Goal: Task Accomplishment & Management: Manage account settings

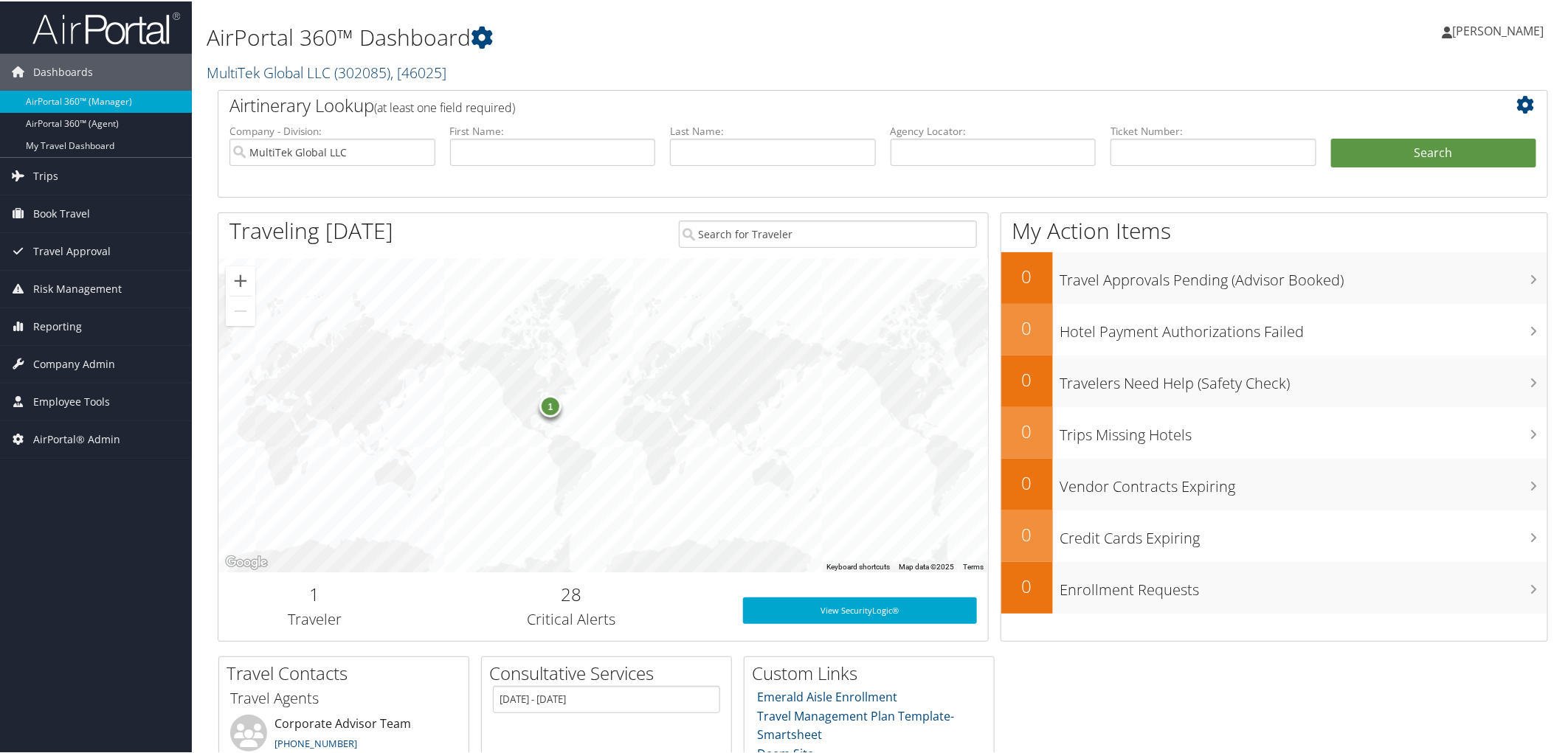
click at [281, 74] on link "MultiTek Global LLC ( 302085 ) , [ 46025 ]" at bounding box center [327, 71] width 240 height 20
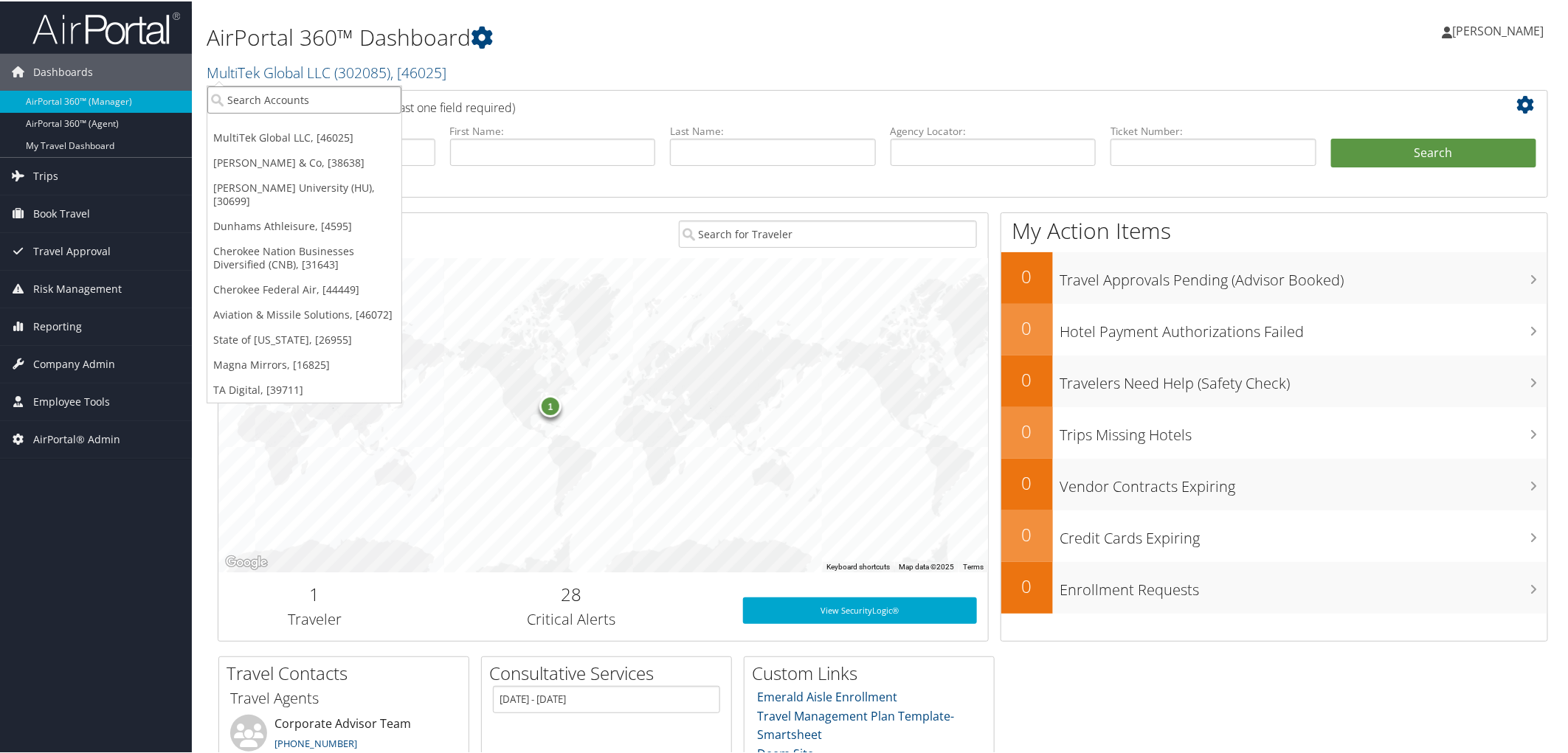
click at [264, 105] on input "search" at bounding box center [305, 99] width 195 height 28
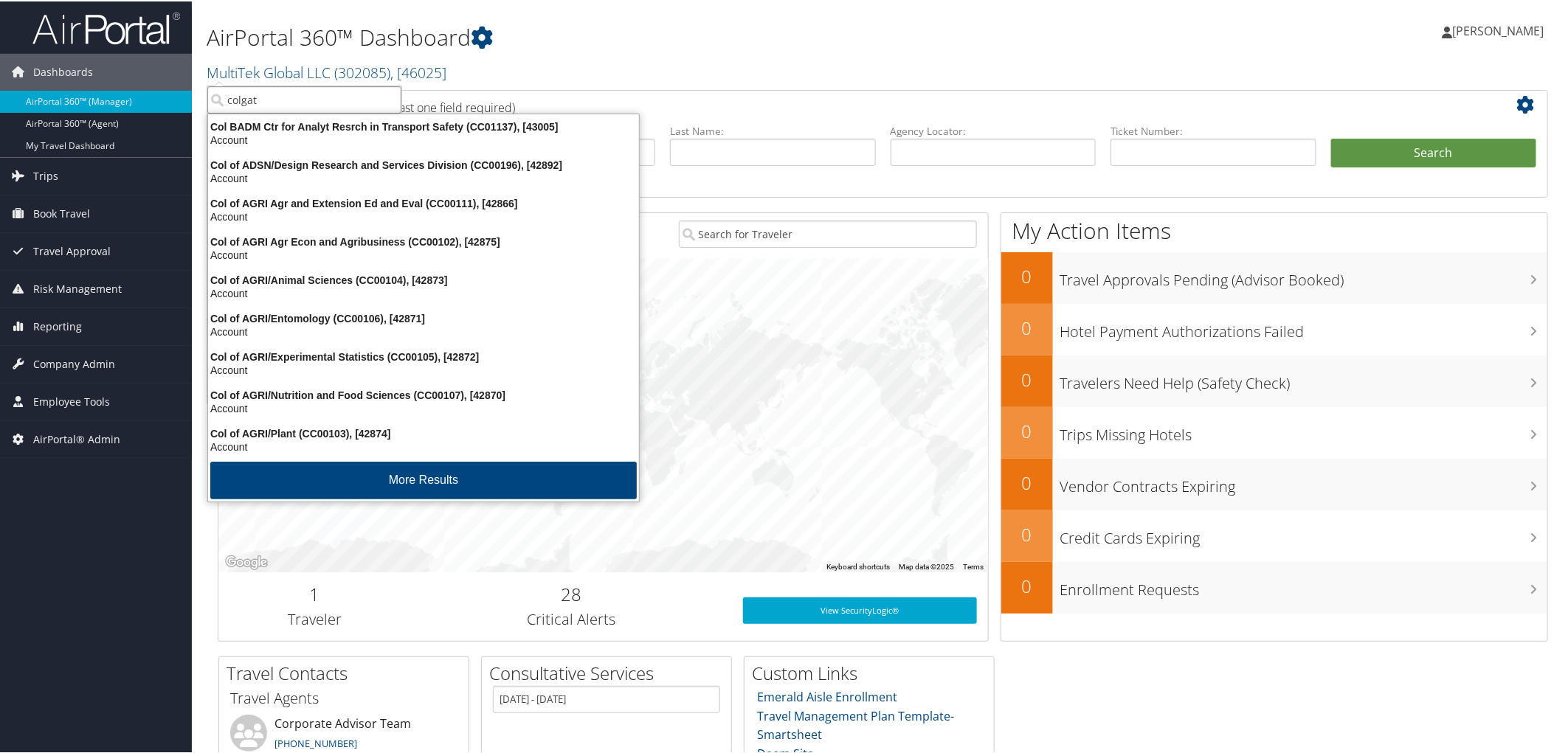
type input "colgate"
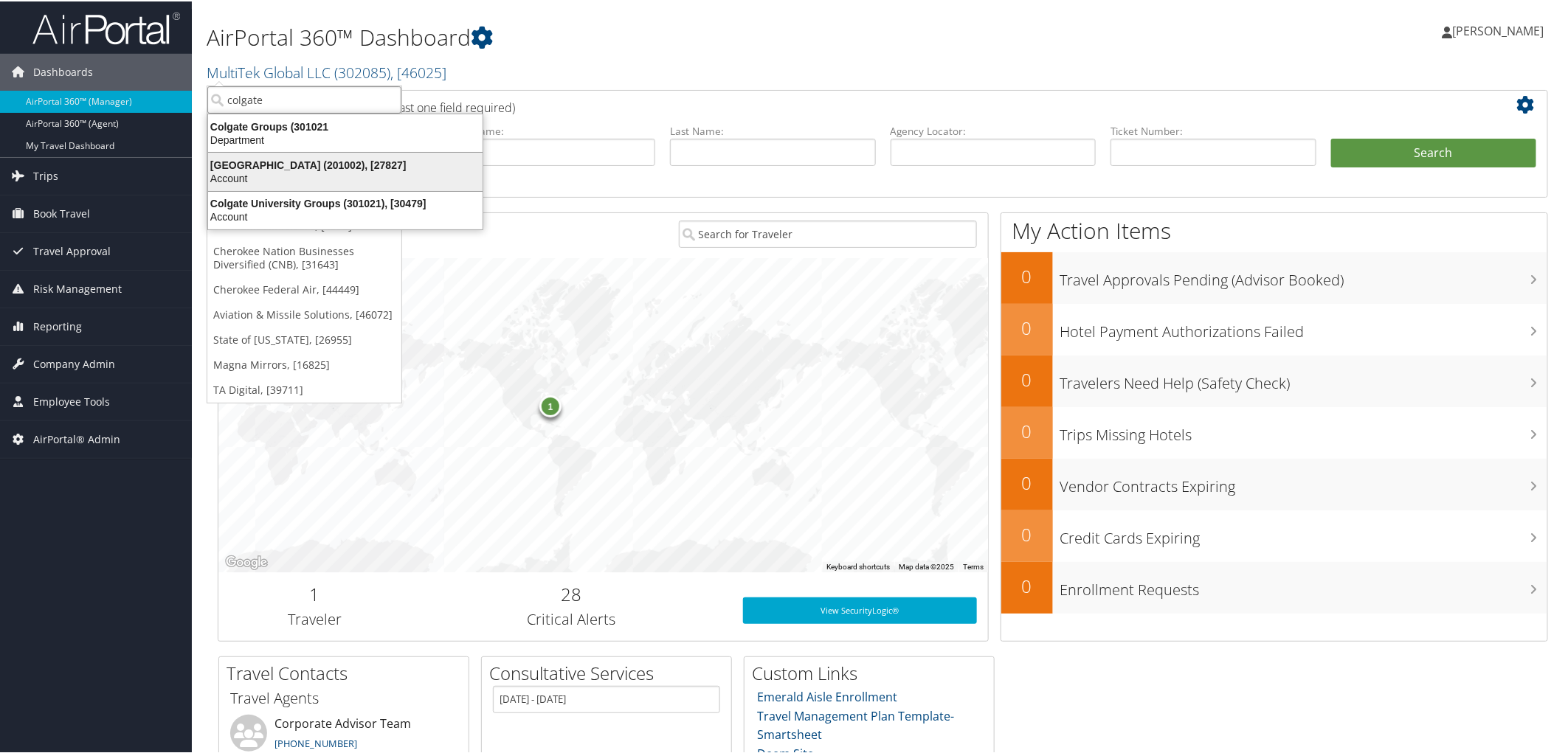
click at [247, 171] on div "Account" at bounding box center [345, 177] width 292 height 13
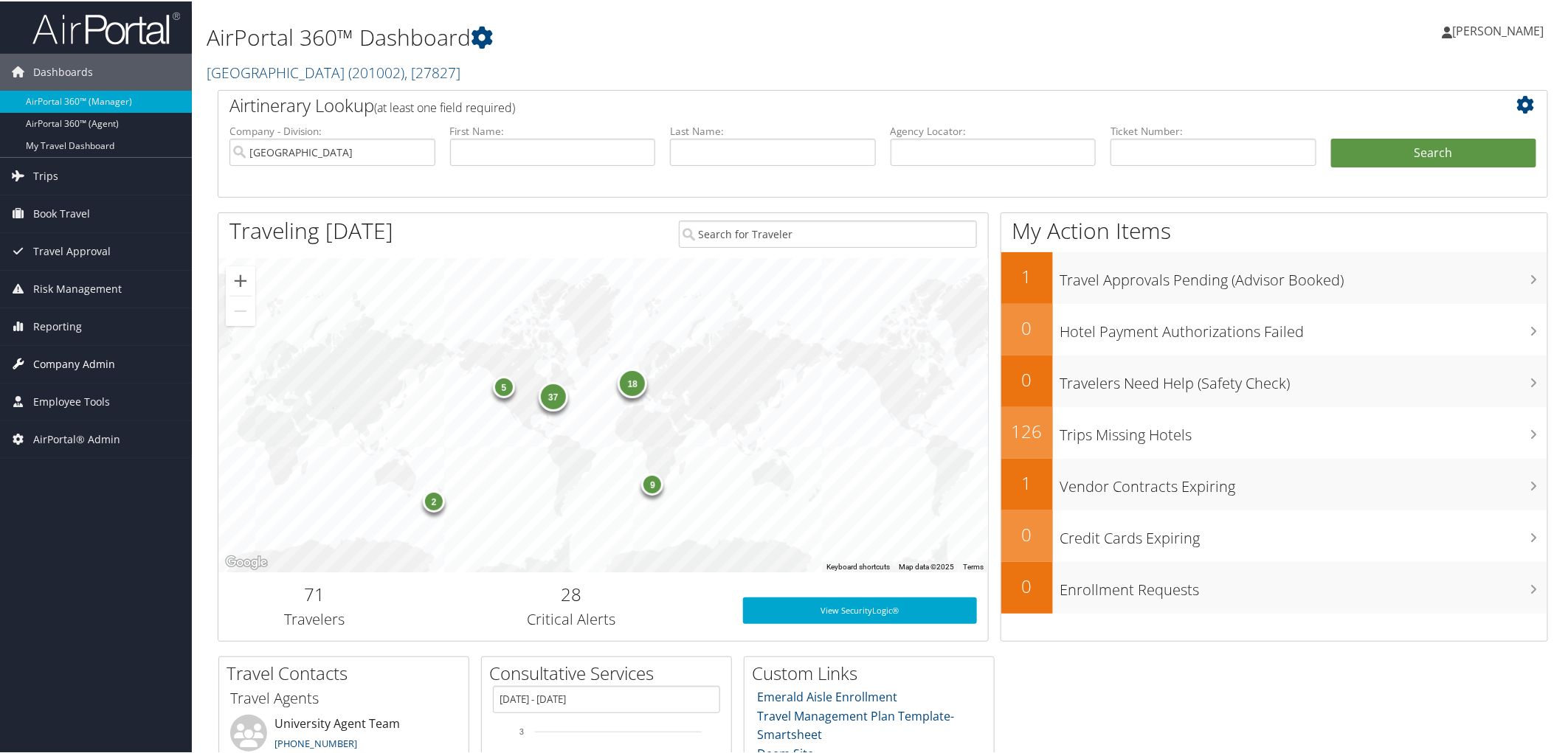
click at [62, 355] on span "Company Admin" at bounding box center [73, 362] width 82 height 37
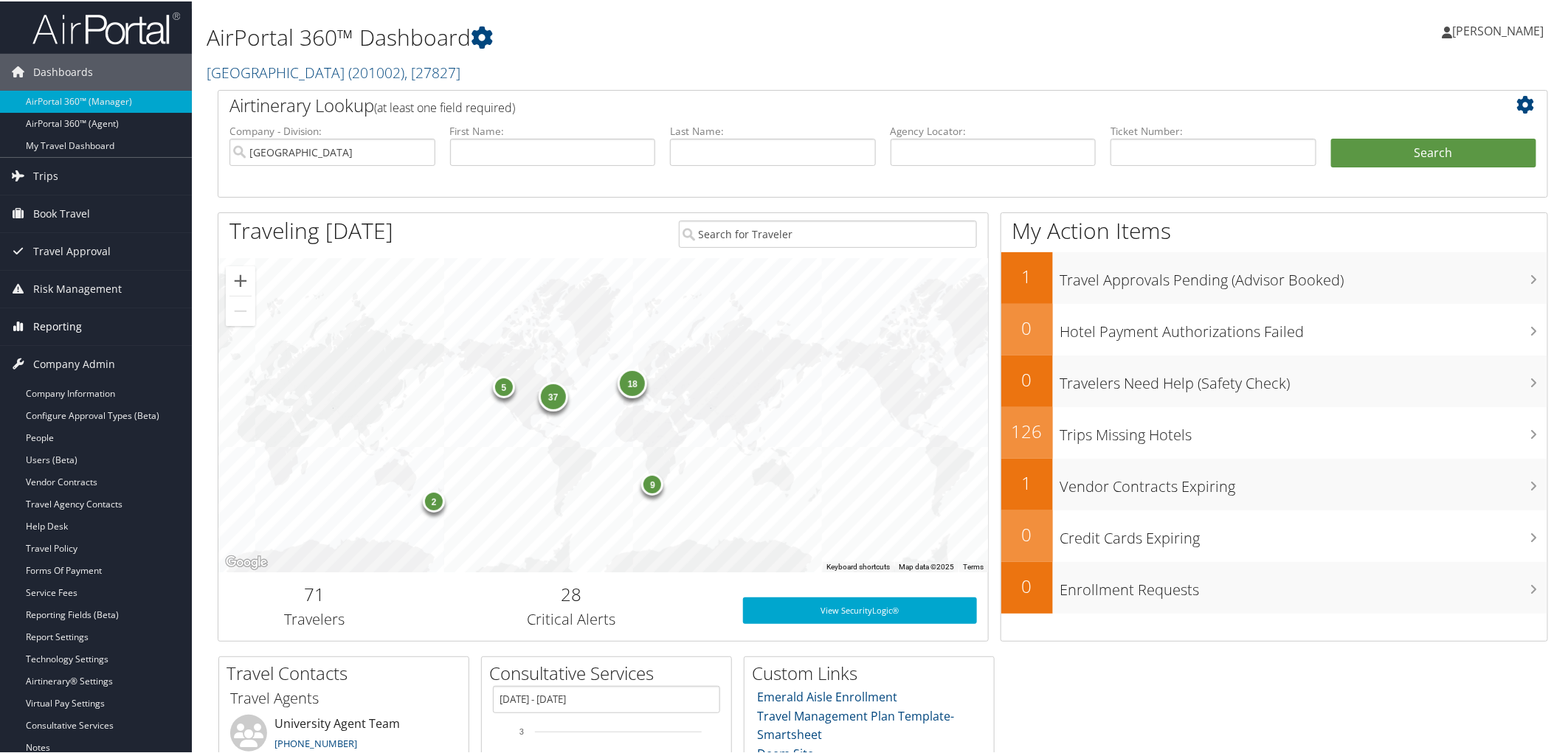
click at [58, 327] on span "Reporting" at bounding box center [57, 324] width 49 height 37
click at [58, 320] on span "Reporting" at bounding box center [57, 324] width 49 height 37
click at [62, 362] on span "Company Admin" at bounding box center [73, 362] width 82 height 37
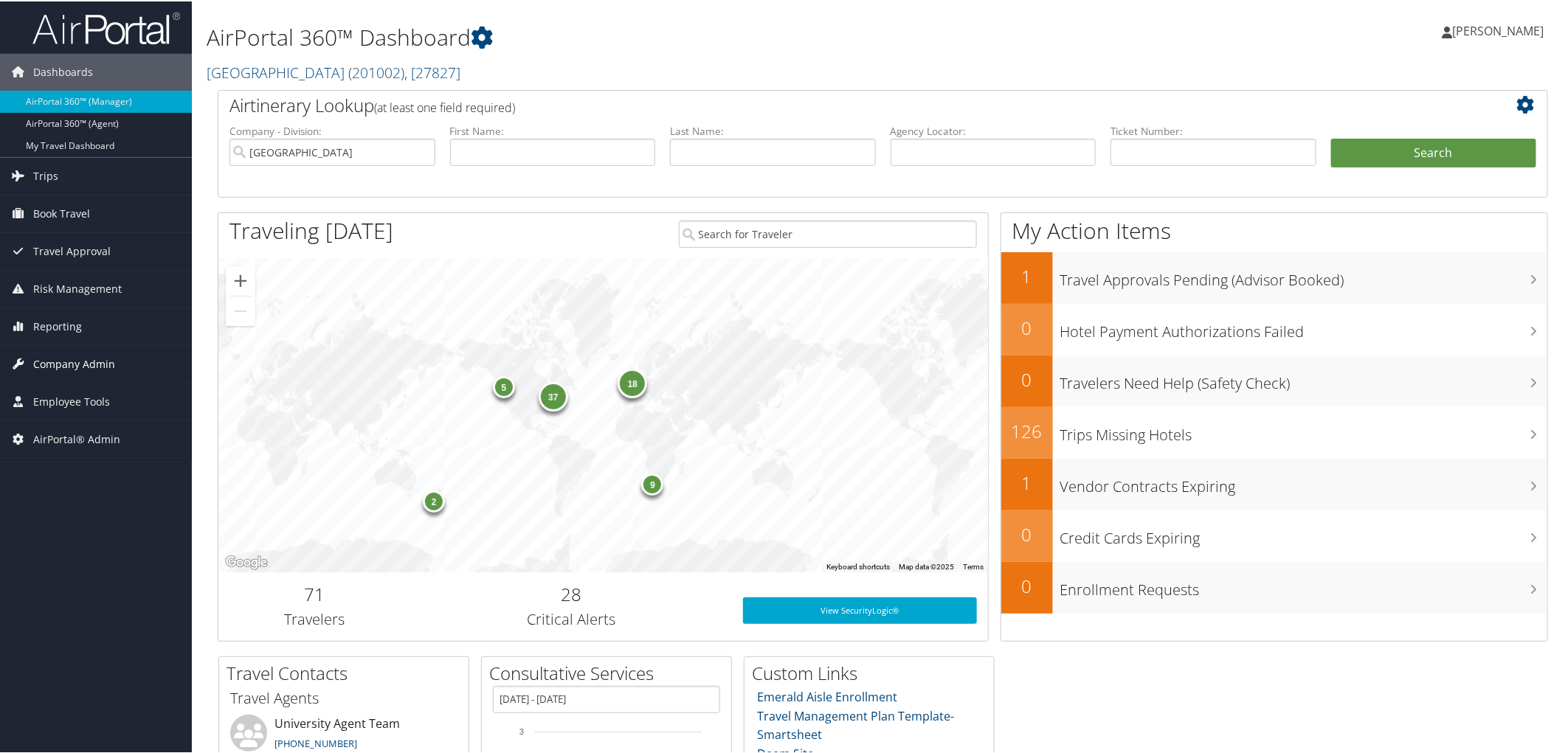
click at [63, 362] on span "Company Admin" at bounding box center [73, 362] width 82 height 37
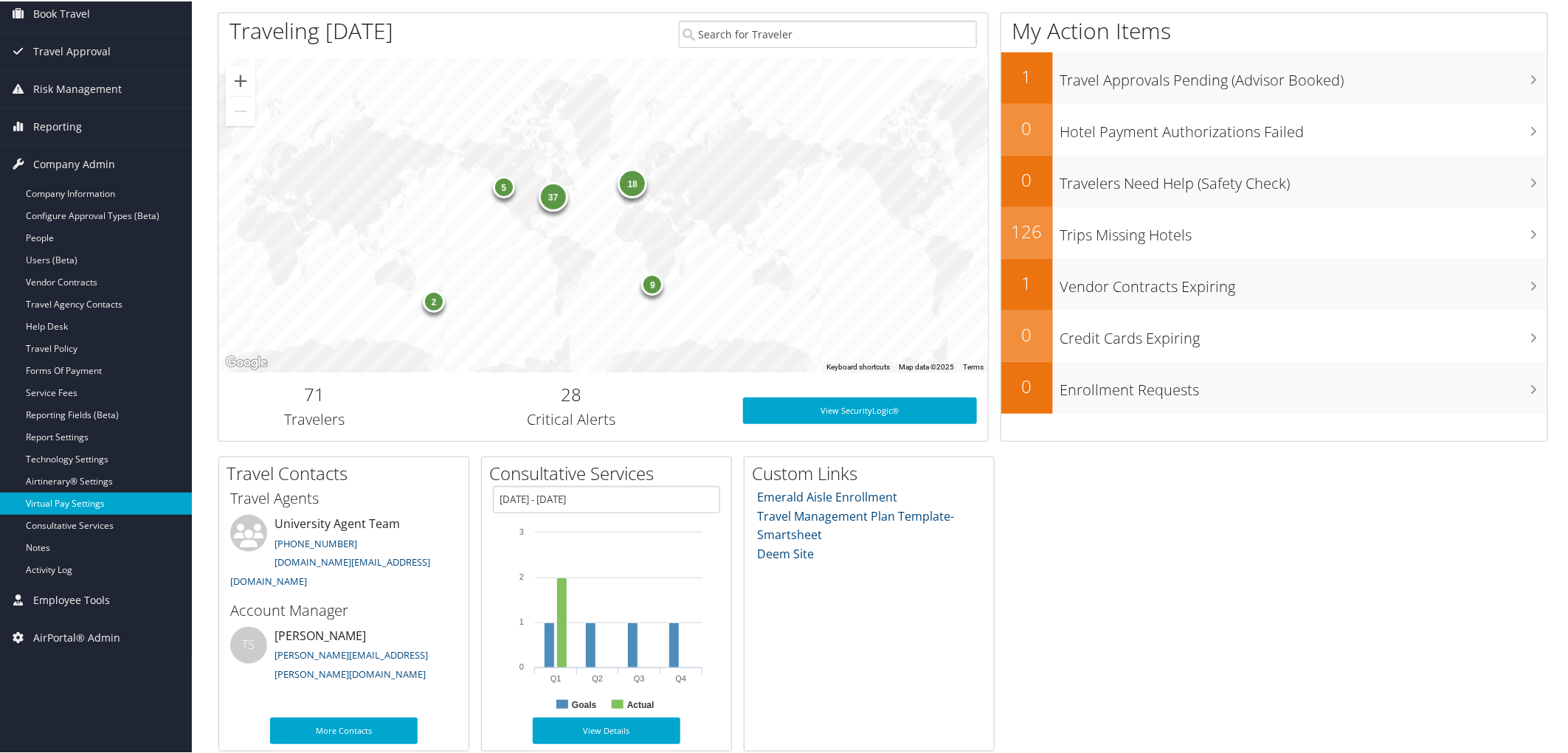
scroll to position [209, 0]
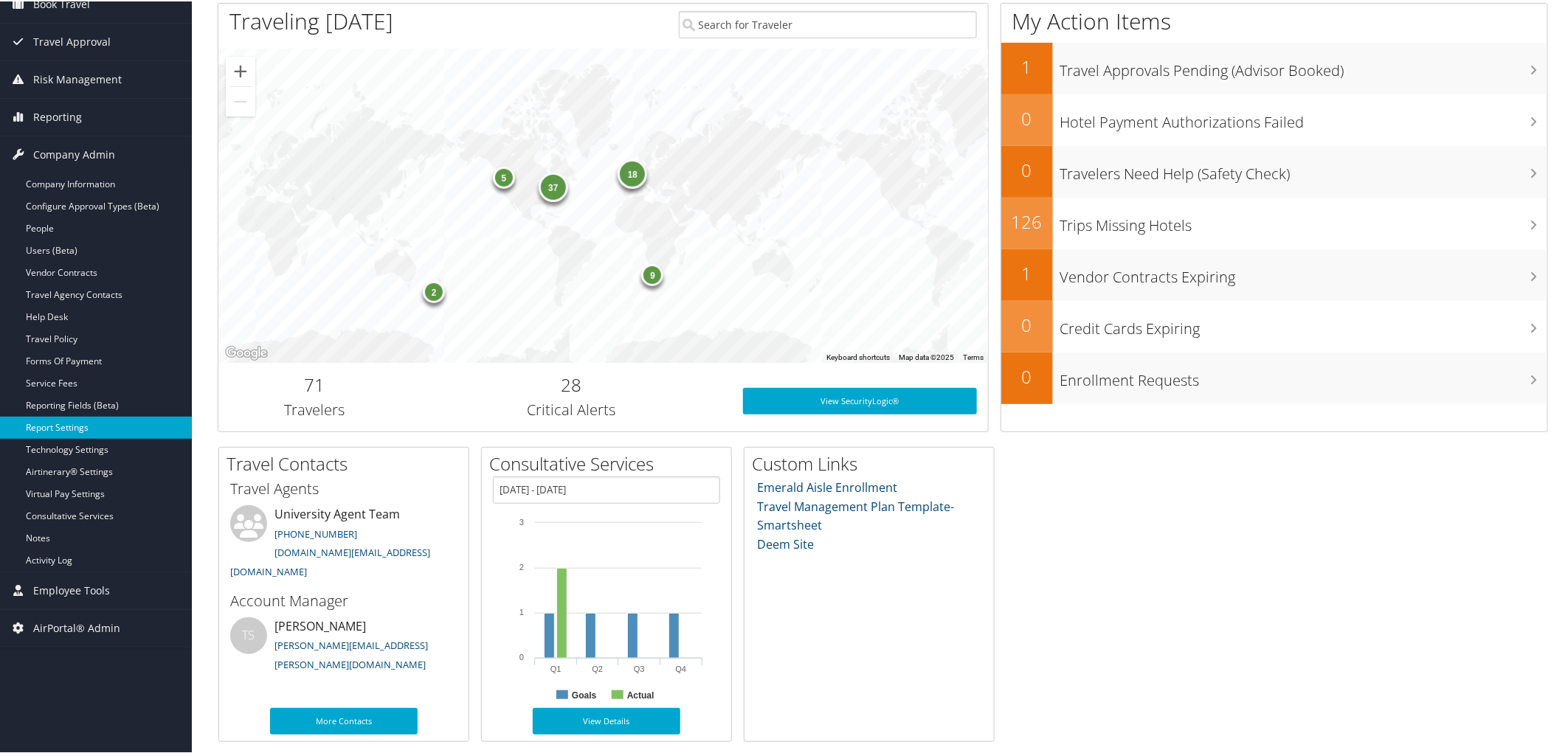
click at [62, 422] on link "Report Settings" at bounding box center [95, 427] width 192 height 22
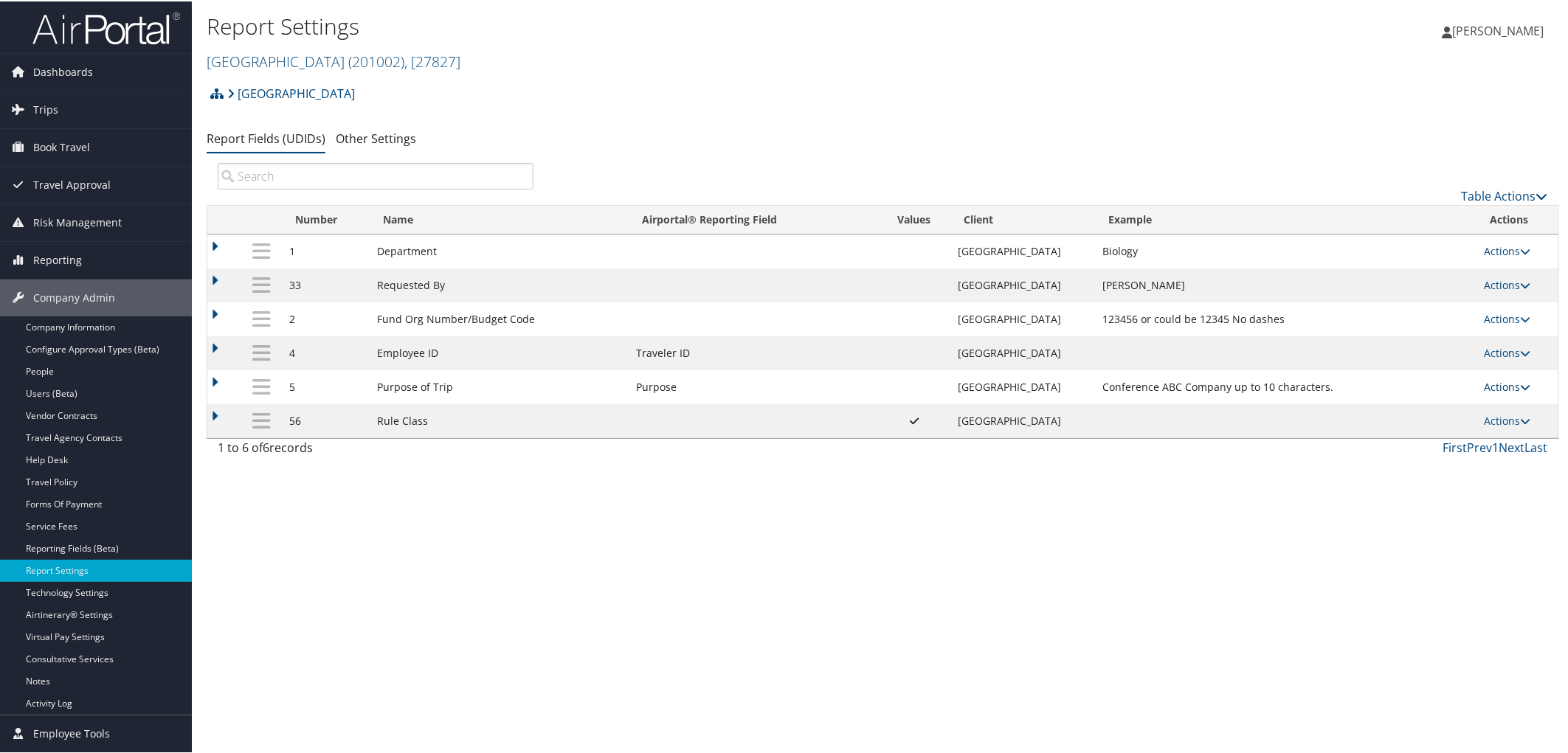
click at [1499, 392] on link "Actions" at bounding box center [1507, 386] width 47 height 14
click at [1467, 400] on link "Update Report Field Values" at bounding box center [1446, 411] width 160 height 25
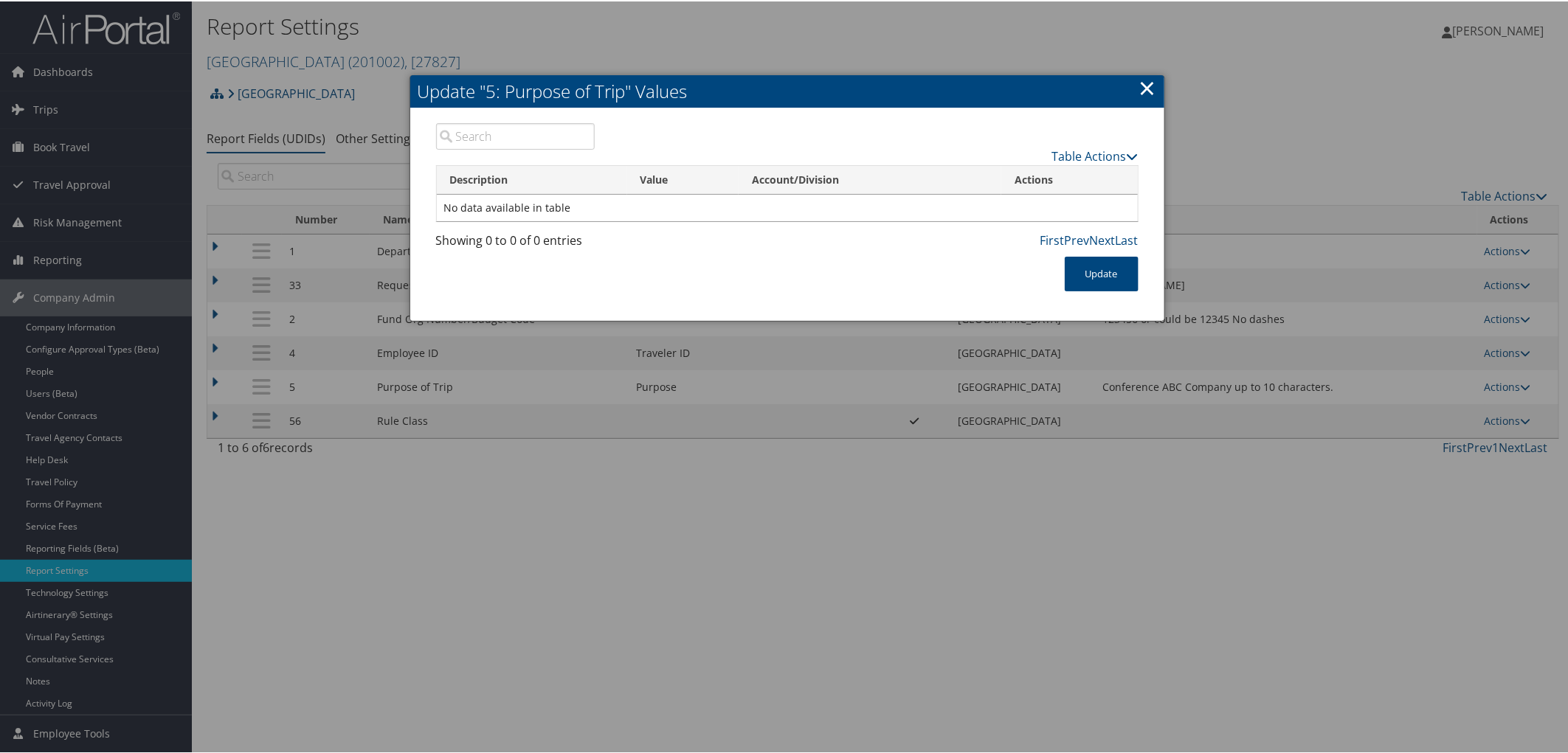
click at [1140, 90] on link "×" at bounding box center [1147, 86] width 17 height 30
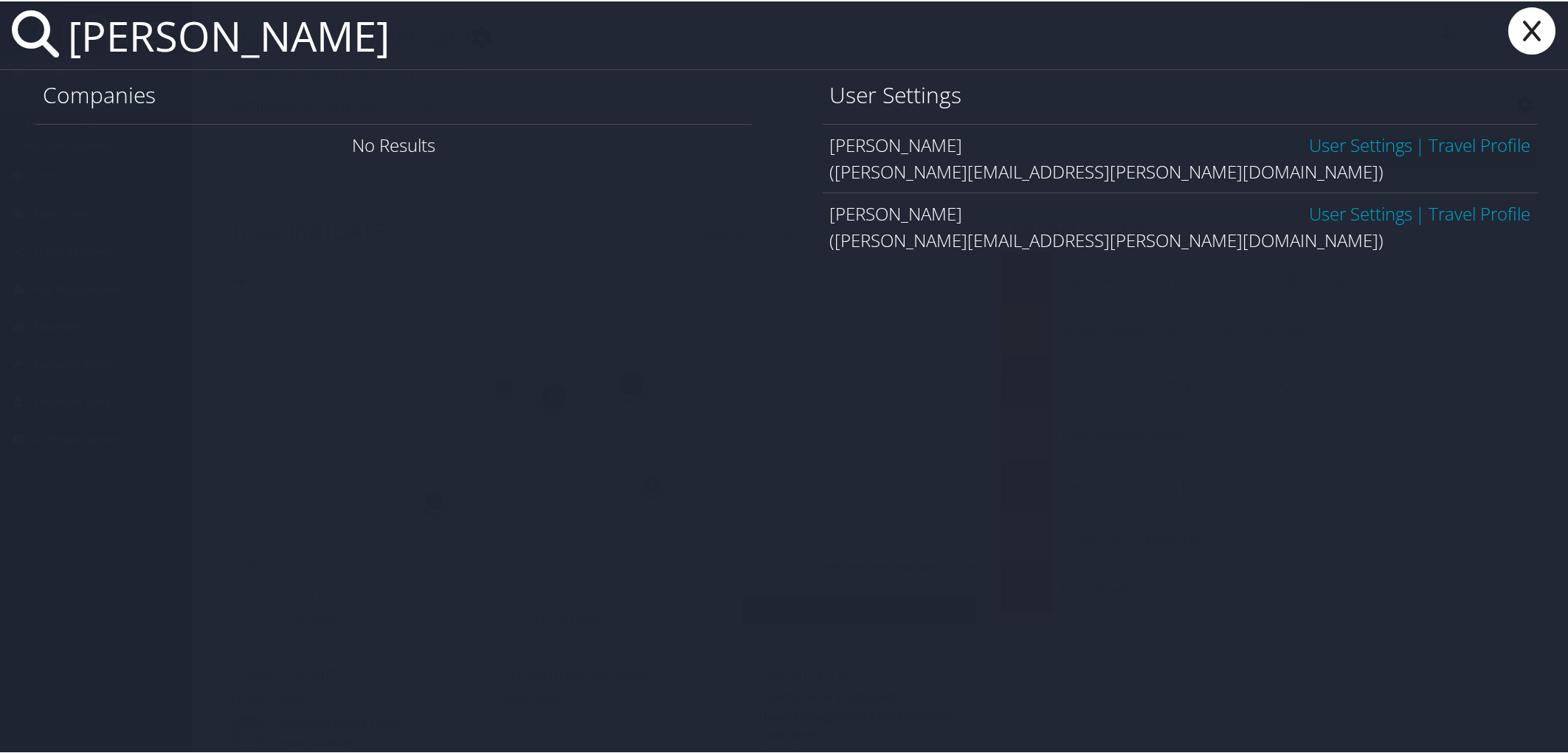
type input "derrick coleman"
click at [1362, 141] on link "User Settings" at bounding box center [1361, 143] width 103 height 25
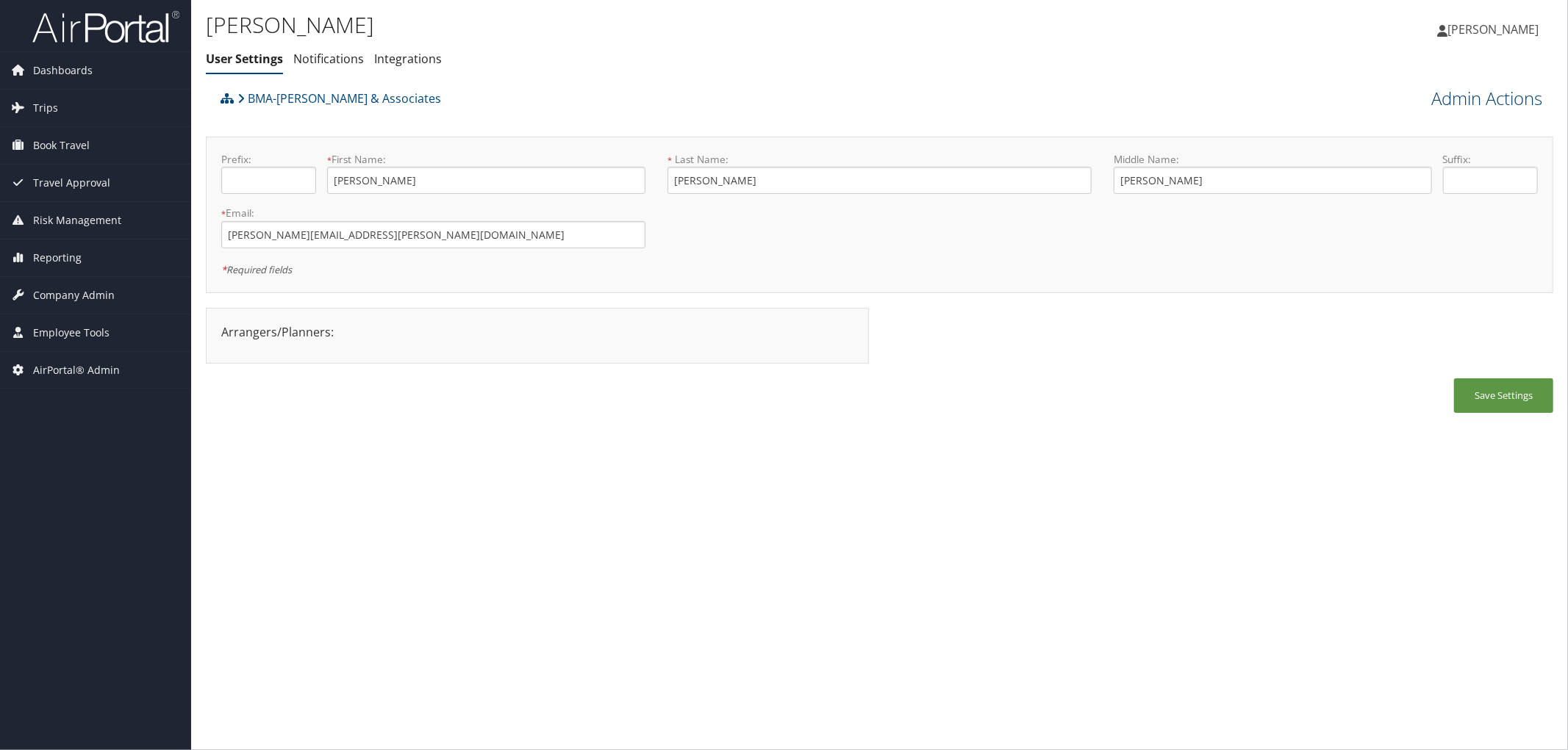
click at [1437, 104] on link "Admin Actions" at bounding box center [1487, 98] width 111 height 25
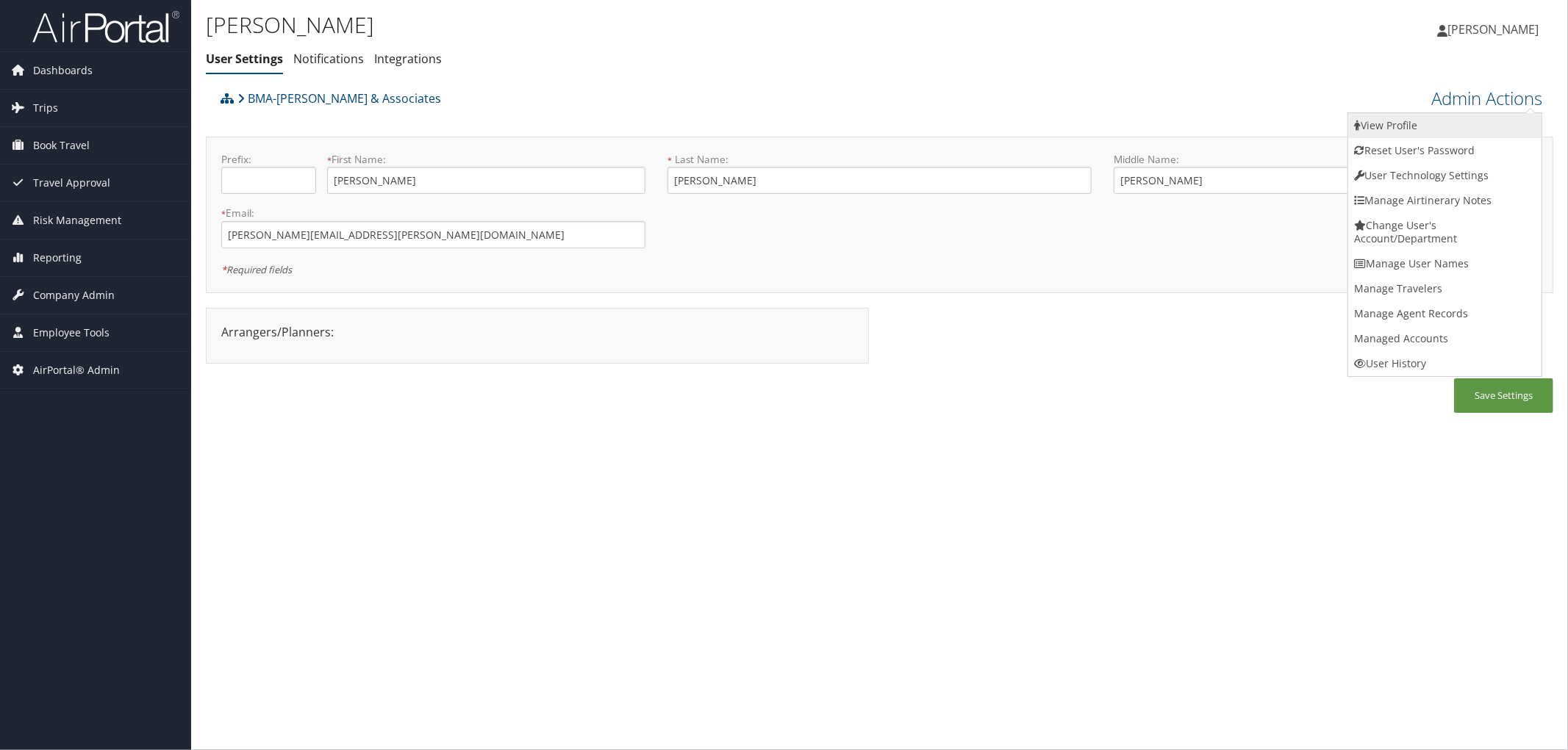
click at [1416, 128] on link "View Profile" at bounding box center [1445, 125] width 194 height 25
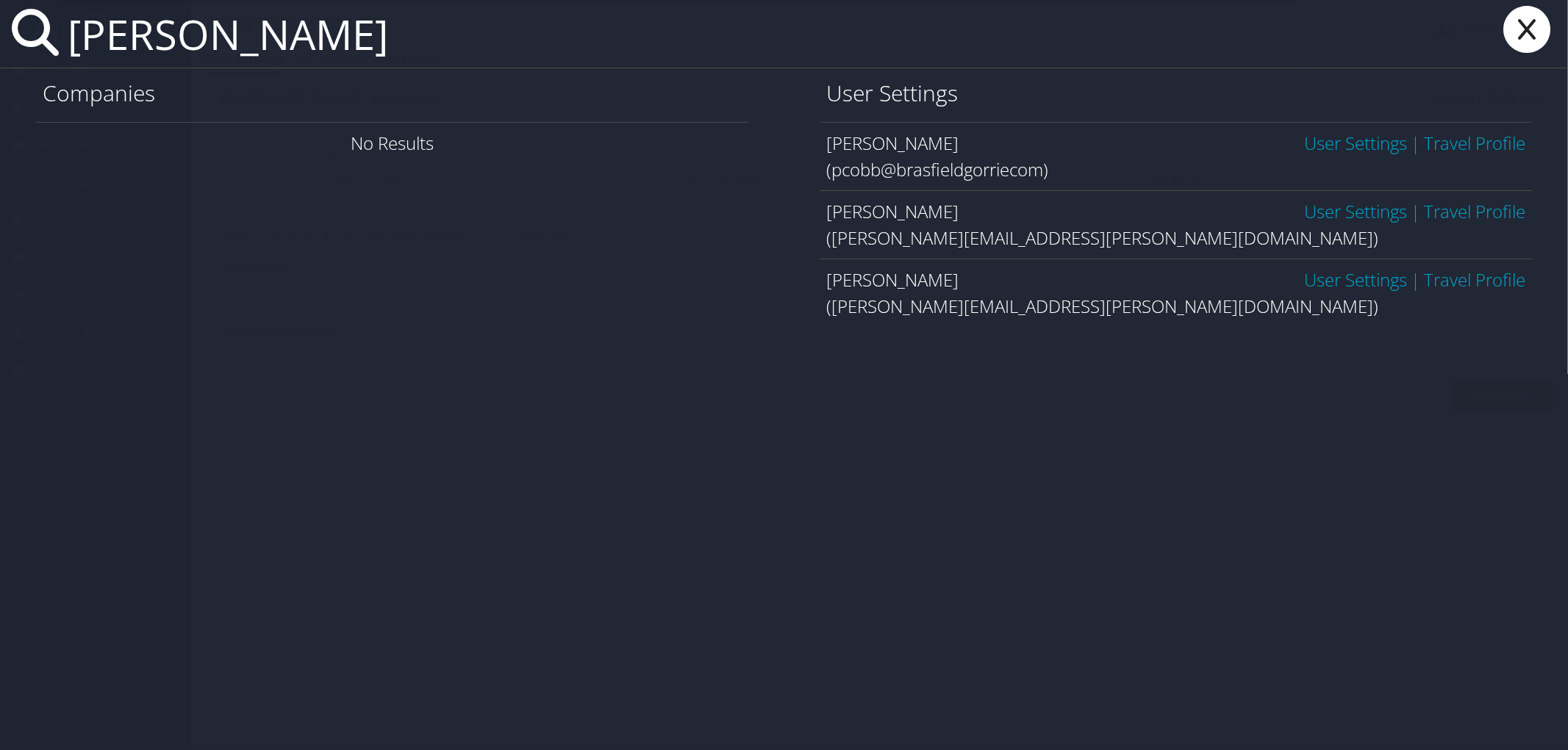
type input "patrick cobb"
click at [1304, 276] on link "User Settings" at bounding box center [1355, 280] width 103 height 25
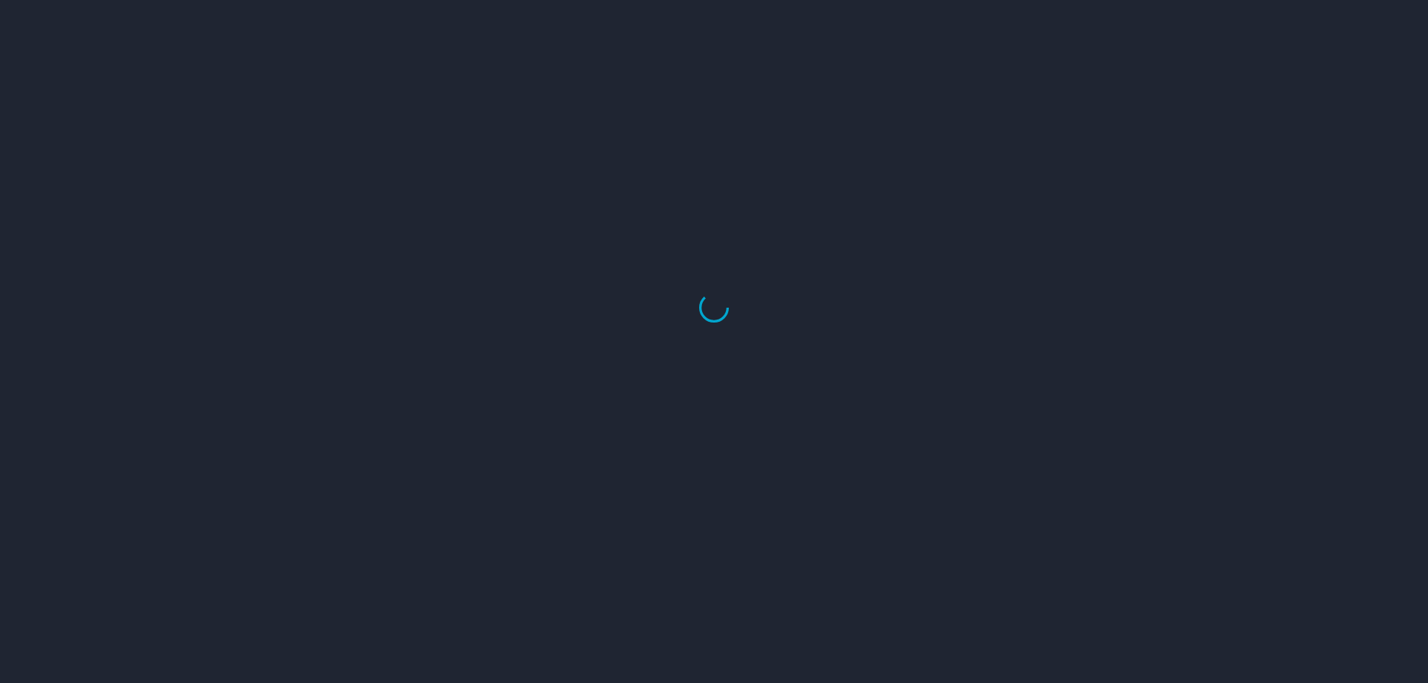
select select "US"
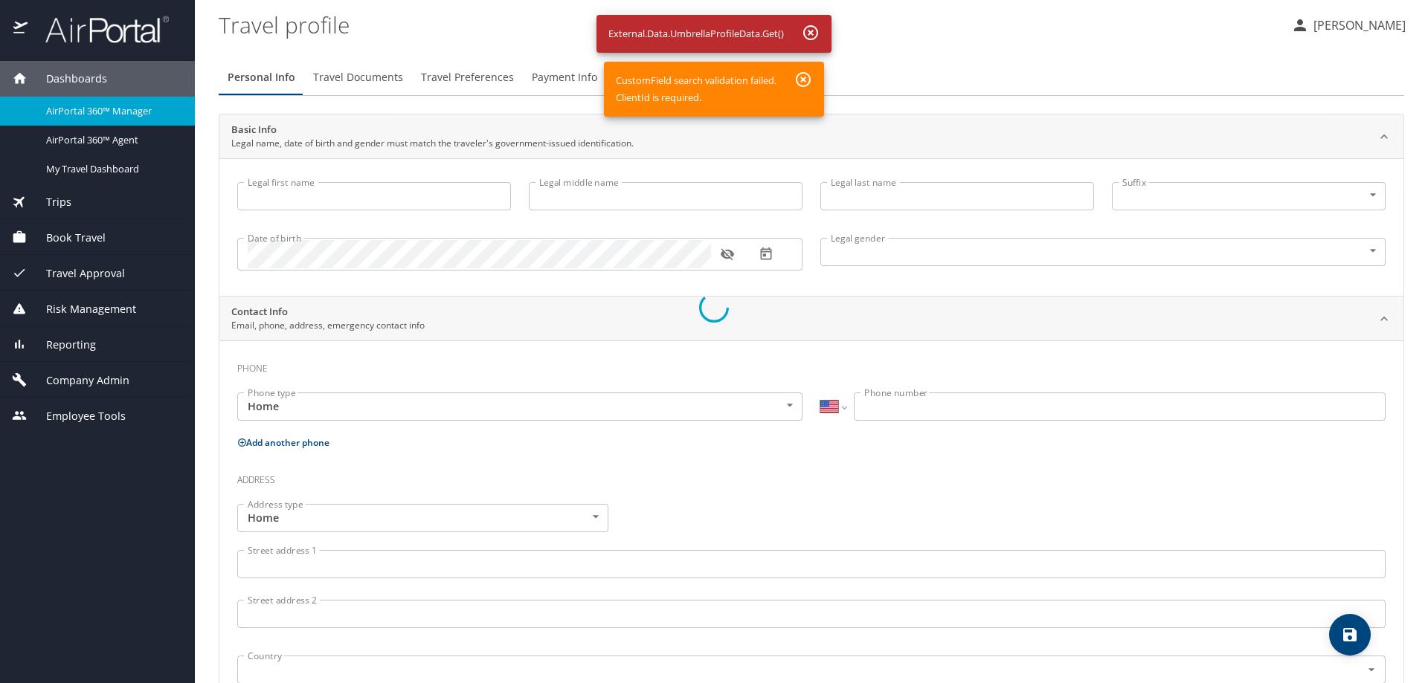
click at [805, 78] on div at bounding box center [714, 308] width 1428 height 752
click at [463, 72] on div at bounding box center [714, 308] width 1428 height 752
drag, startPoint x: 344, startPoint y: 71, endPoint x: 463, endPoint y: 72, distance: 119.0
click at [352, 77] on div at bounding box center [714, 308] width 1428 height 752
click at [808, 30] on div at bounding box center [714, 308] width 1428 height 752
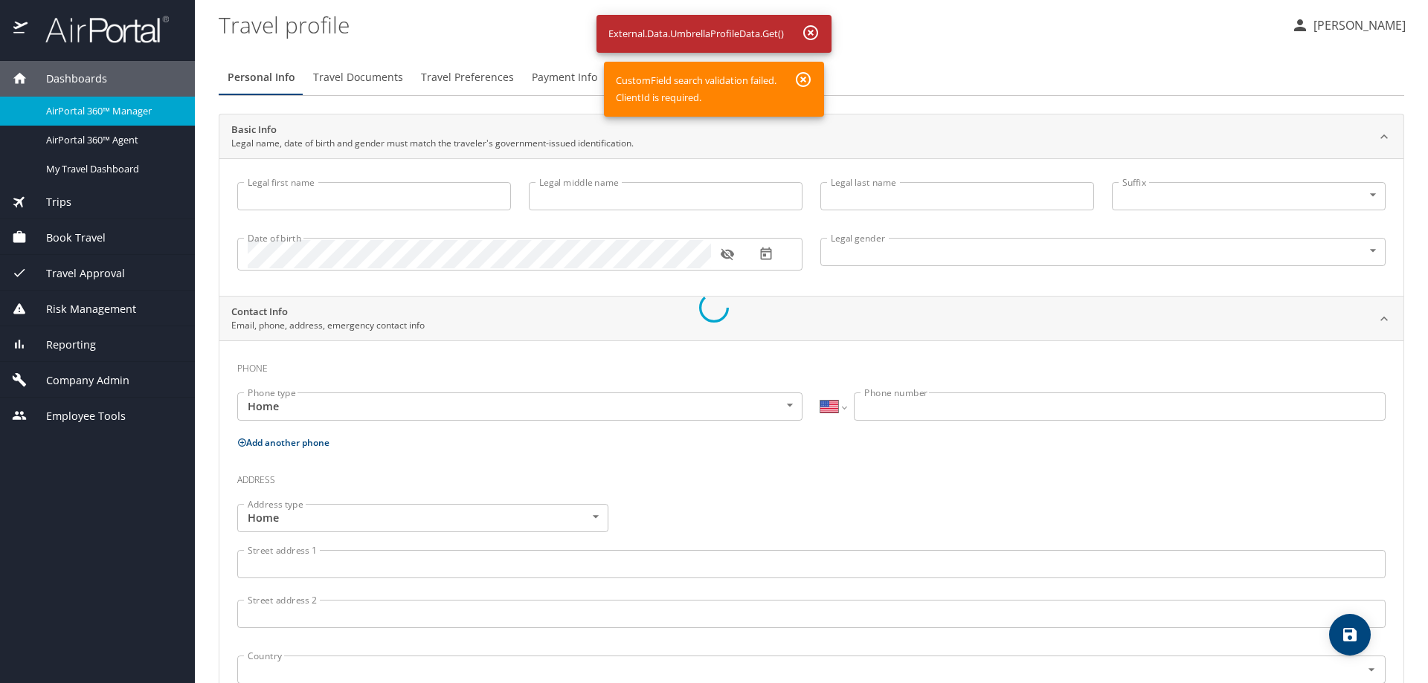
click at [802, 84] on div at bounding box center [714, 308] width 1428 height 752
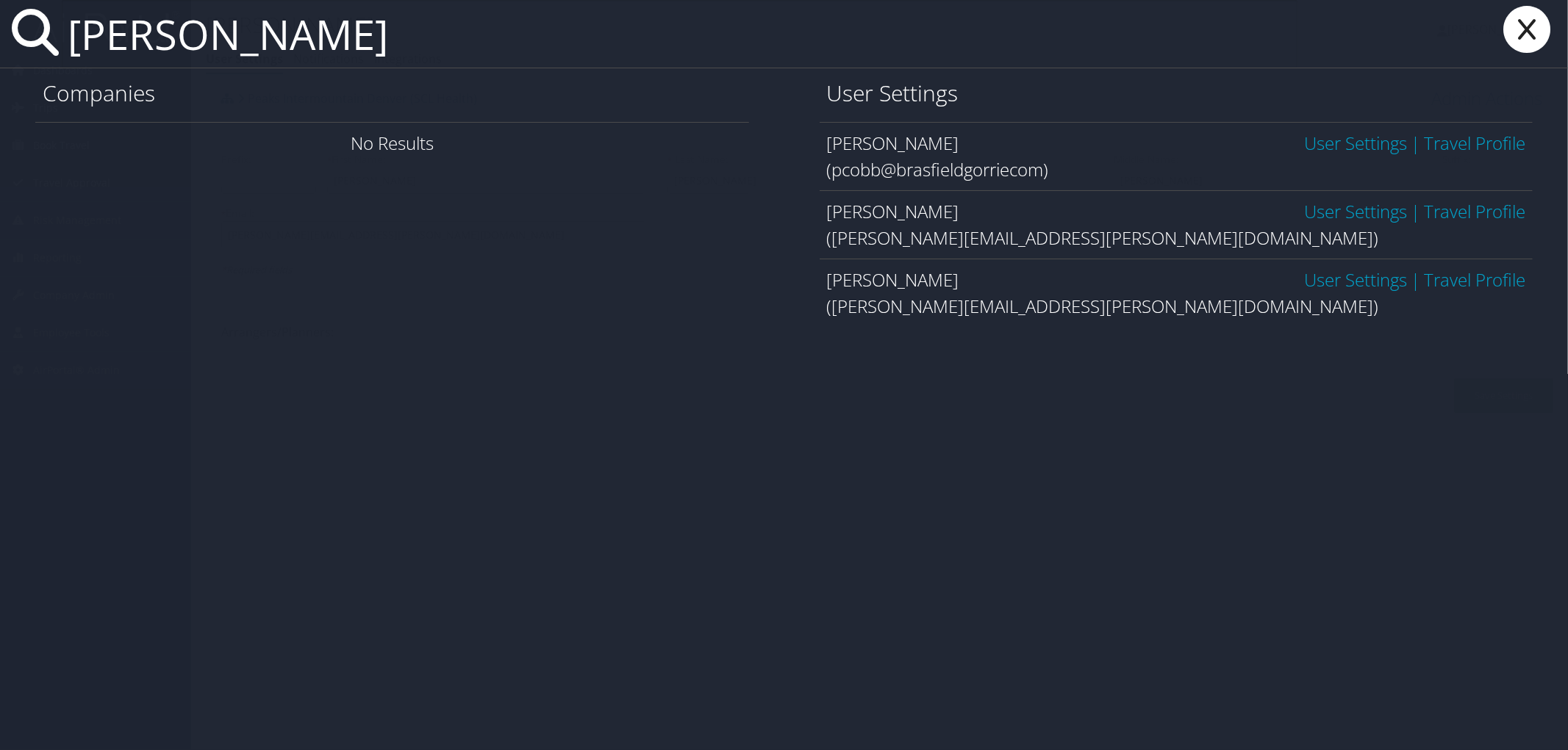
type input "[PERSON_NAME]"
click at [1327, 213] on link "User Settings" at bounding box center [1355, 211] width 103 height 25
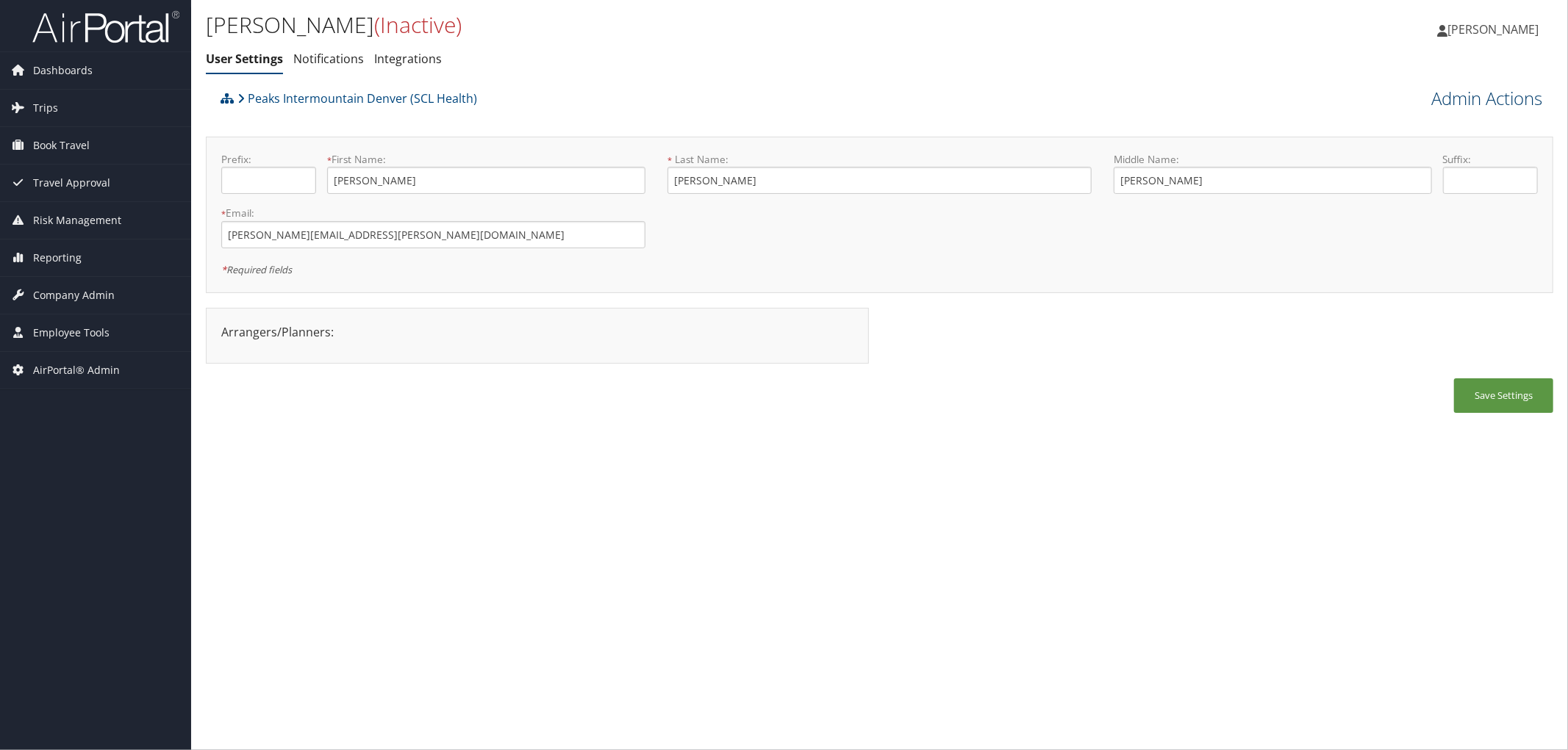
click at [1448, 99] on link "Admin Actions" at bounding box center [1487, 98] width 111 height 25
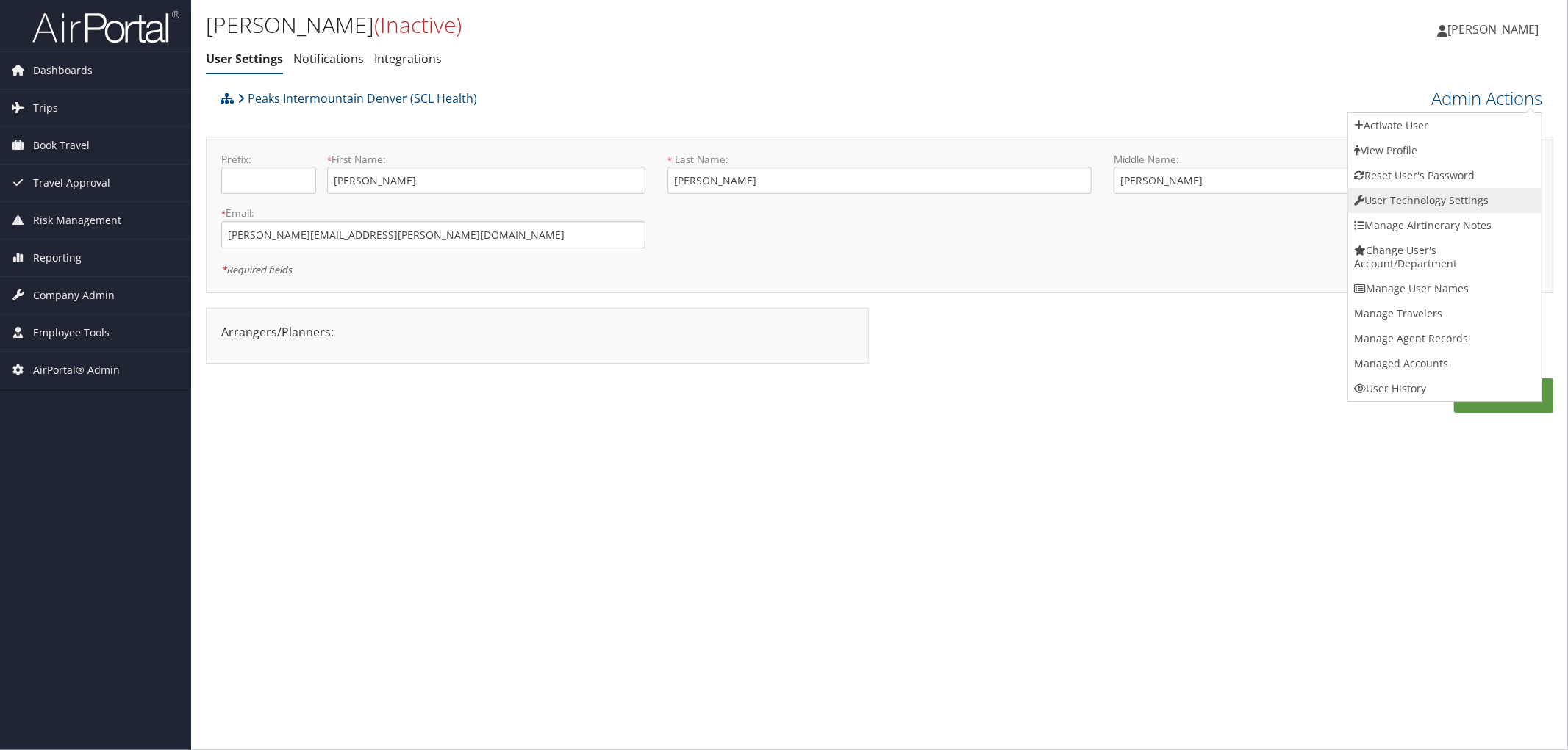
click at [1420, 204] on link "User Technology Settings" at bounding box center [1445, 200] width 194 height 25
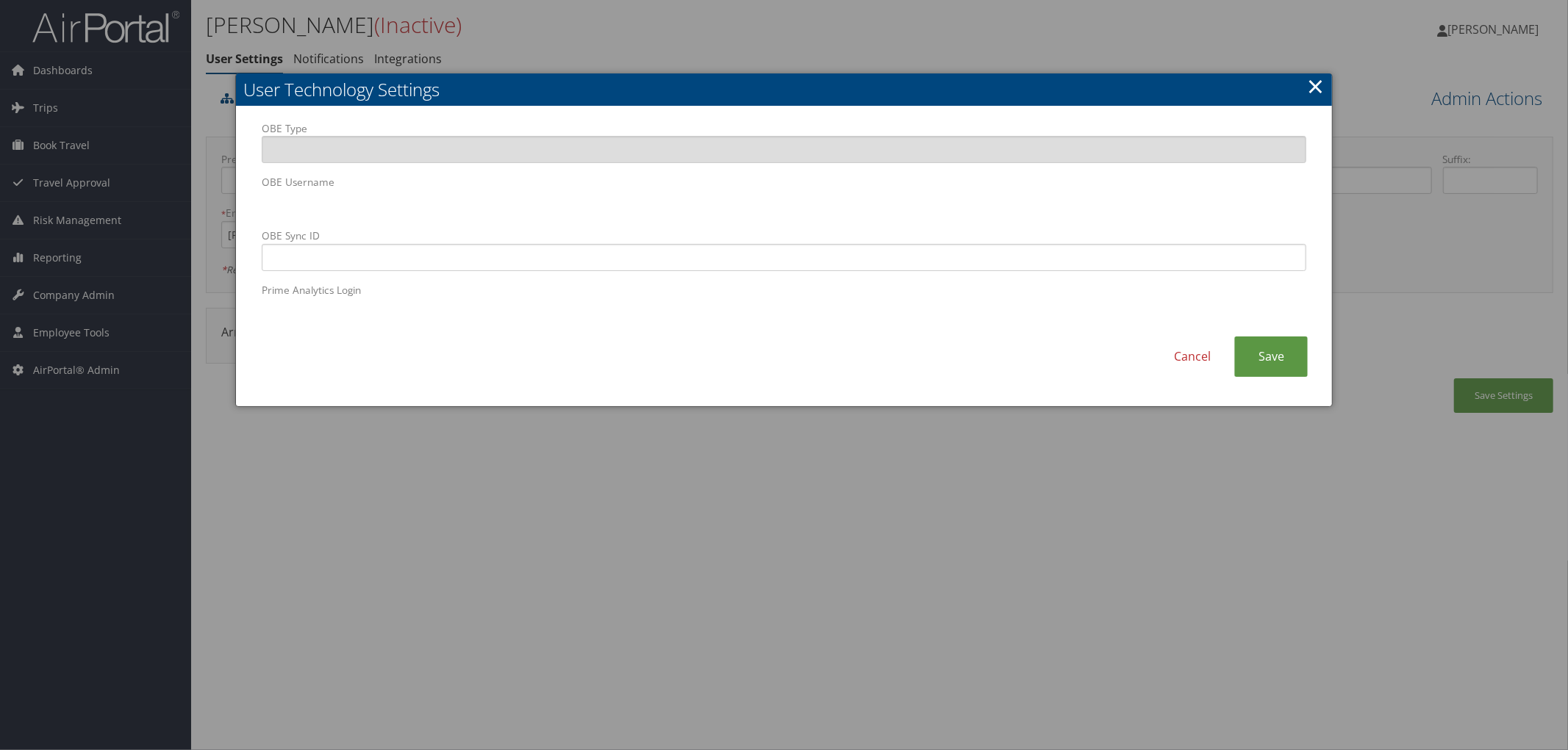
click at [171, 206] on body "Menu Dashboards ► AirPortal 360™ (Manager) AirPortal 360™ (Agent) My Travel Das…" at bounding box center [784, 375] width 1568 height 750
click at [1270, 375] on link "Save" at bounding box center [1271, 357] width 73 height 41
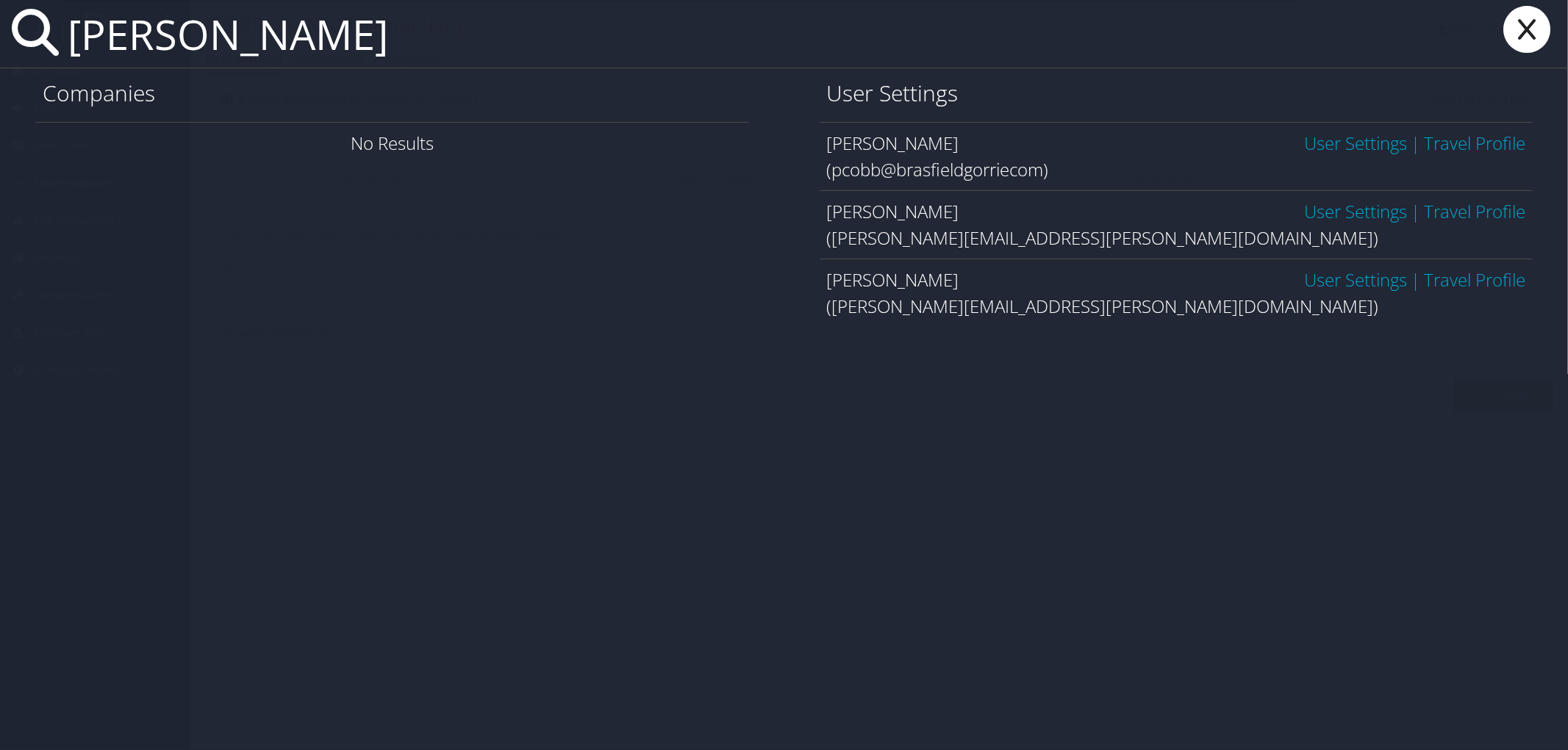
type input "patrick cobb"
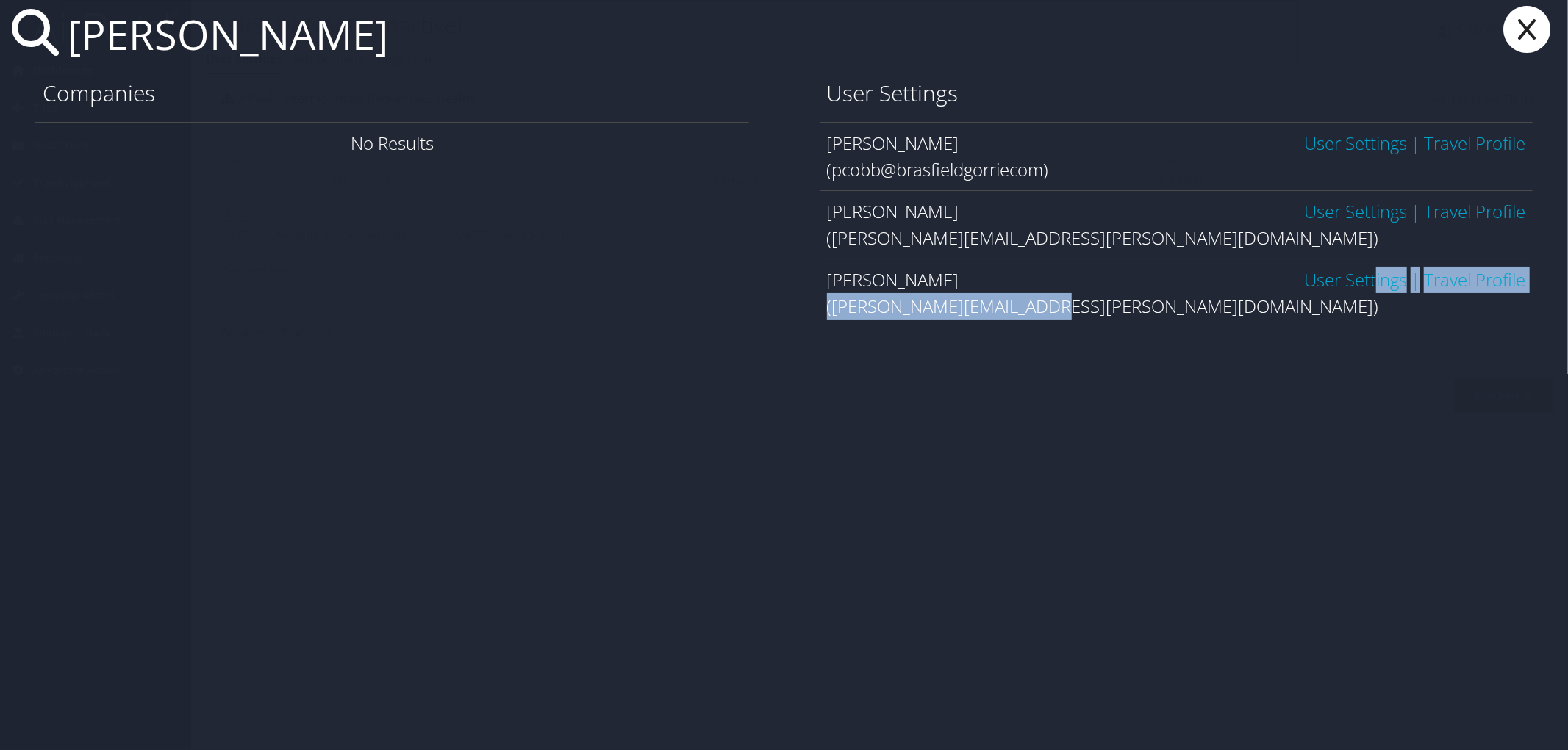
drag, startPoint x: 1358, startPoint y: 287, endPoint x: 1321, endPoint y: 311, distance: 44.1
click at [1336, 338] on div "patrick cobb Companies No Results User Settings Patrick Cobb User Settings | Tr…" at bounding box center [784, 375] width 1568 height 750
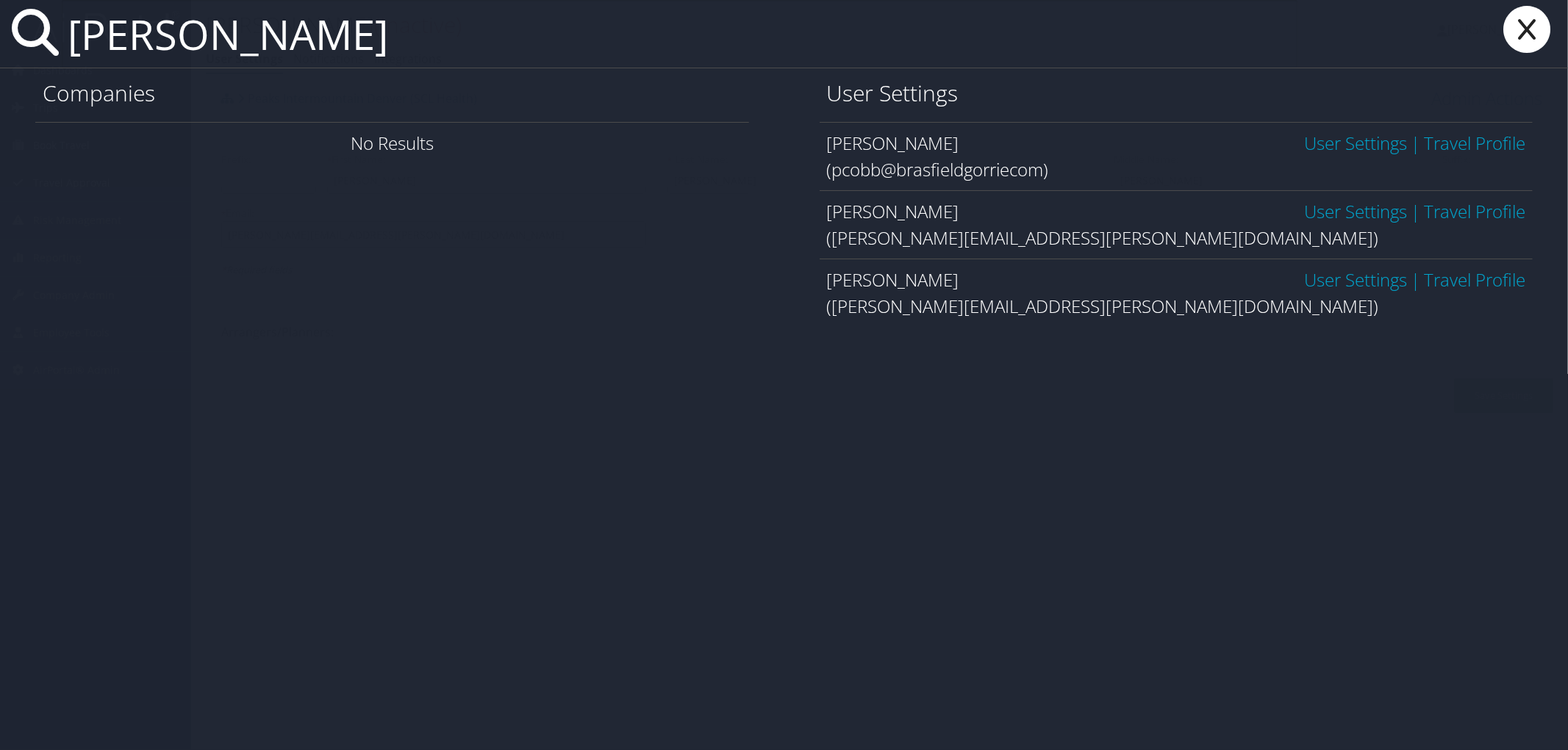
click at [1312, 283] on link "User Settings" at bounding box center [1355, 280] width 103 height 25
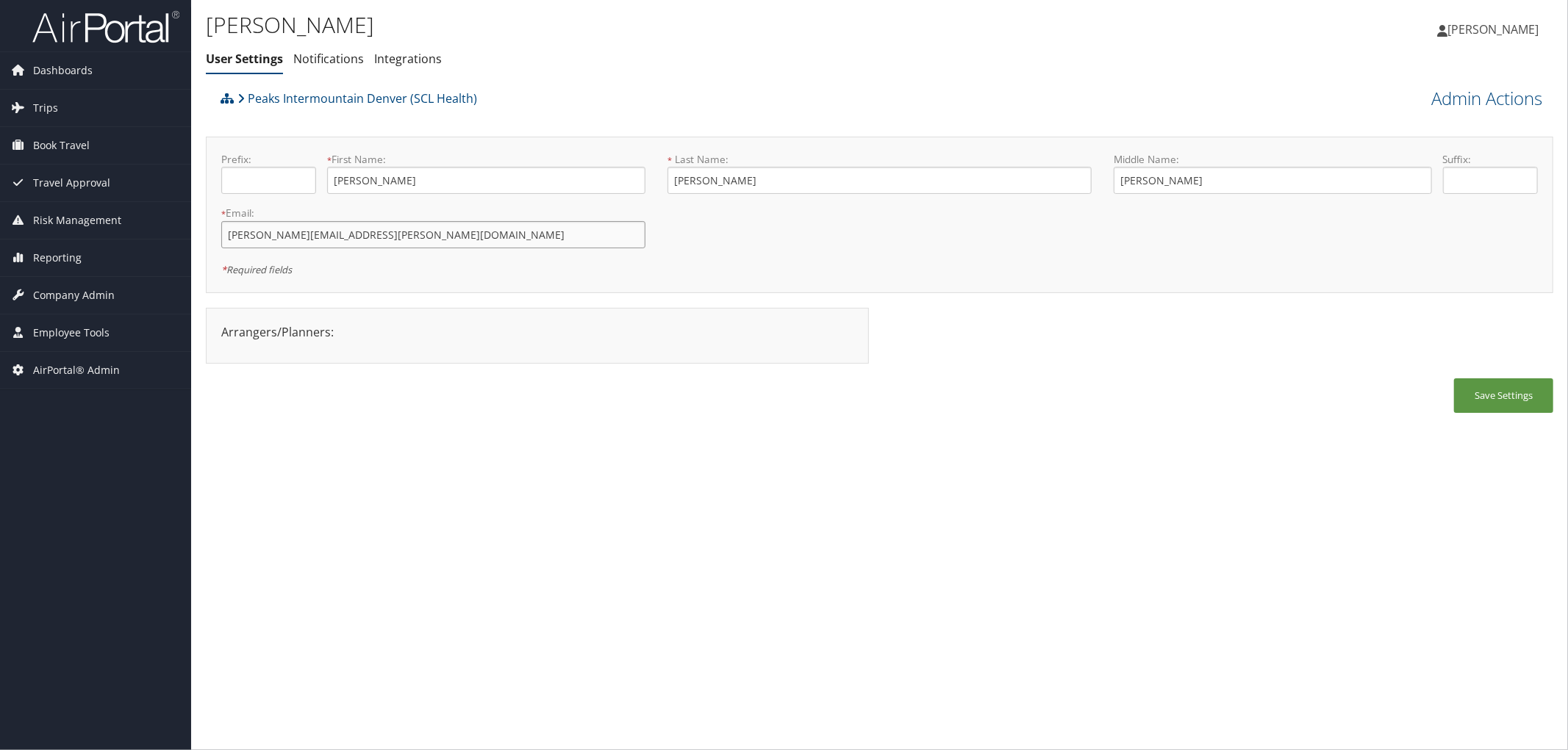
click at [287, 236] on input "patrick.cobb@imail2.org" at bounding box center [433, 235] width 424 height 28
click at [329, 236] on input "patrick.cobb2@imail2.org" at bounding box center [433, 235] width 424 height 28
drag, startPoint x: 369, startPoint y: 229, endPoint x: 101, endPoint y: 239, distance: 268.2
click at [101, 239] on div "Dashboards AirPortal 360™ (Manager) AirPortal 360™ (Agent) My Travel Dashboard …" at bounding box center [784, 375] width 1568 height 750
type input "[PERSON_NAME][EMAIL_ADDRESS][DOMAIN_NAME]"
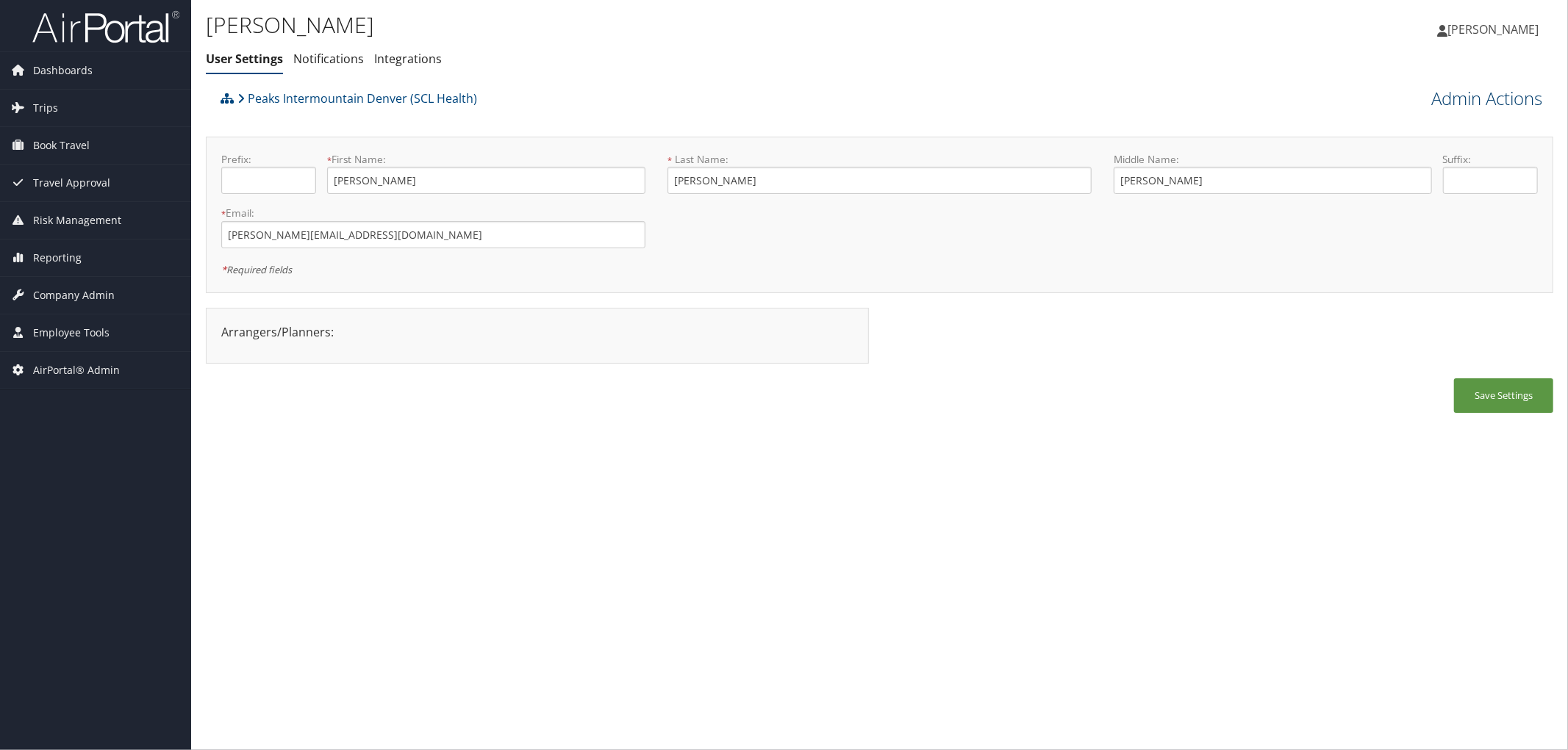
click at [1471, 99] on link "Admin Actions" at bounding box center [1487, 98] width 111 height 25
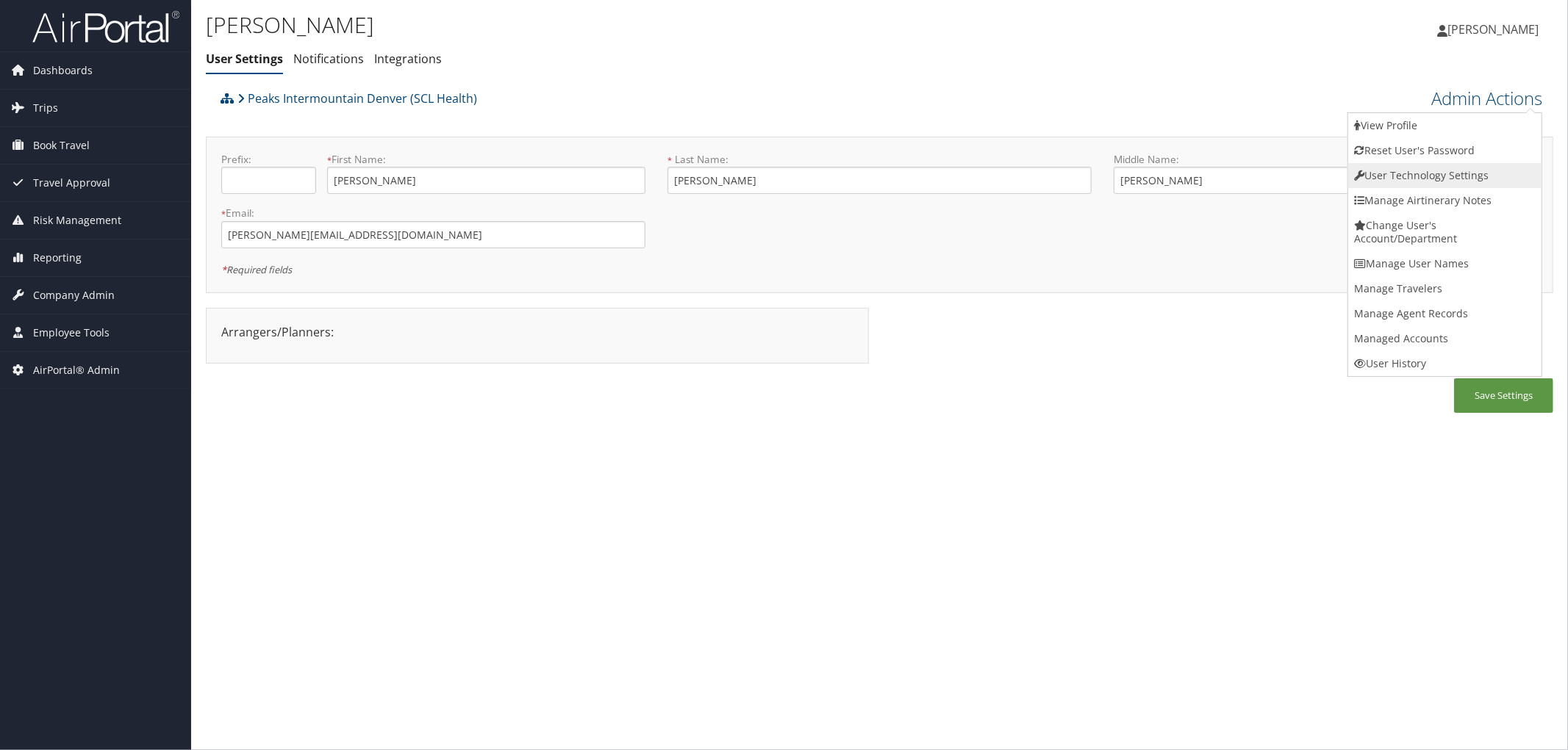
click at [1402, 171] on link "User Technology Settings" at bounding box center [1445, 175] width 194 height 25
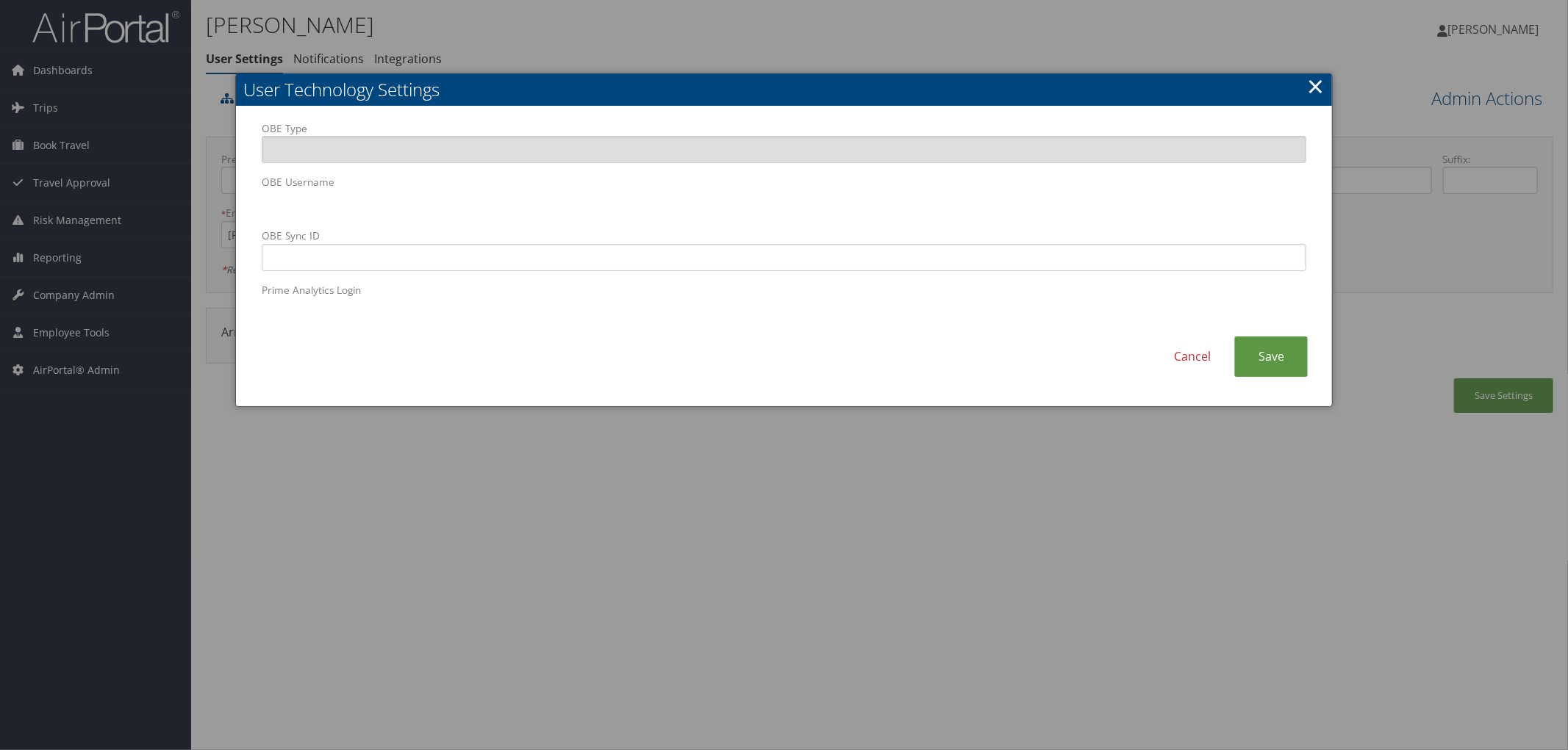
click at [168, 216] on body "Menu Dashboards ► AirPortal 360™ (Manager) AirPortal 360™ (Agent) My Travel Das…" at bounding box center [784, 375] width 1568 height 750
click at [1289, 363] on link "Save" at bounding box center [1271, 357] width 73 height 41
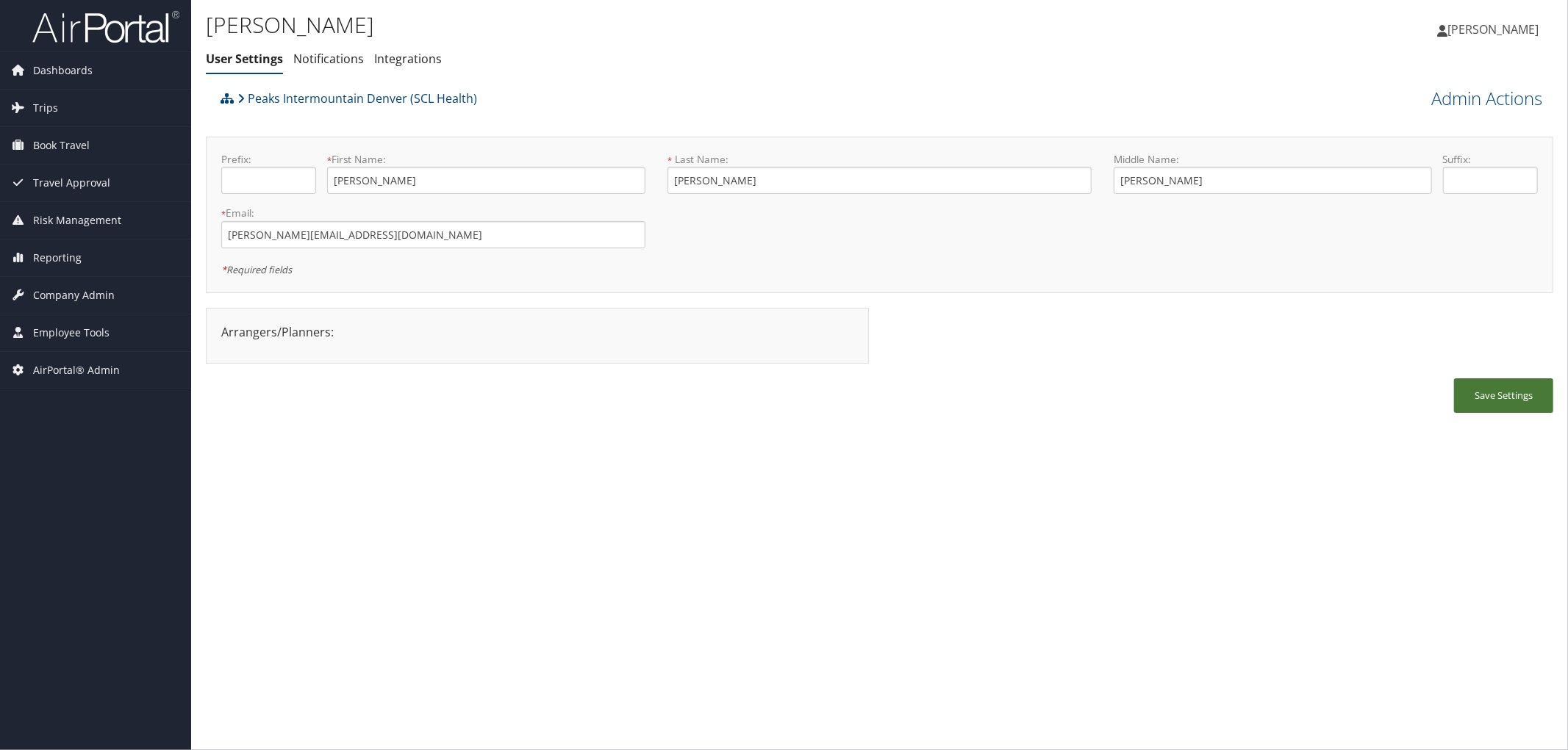
click at [1521, 404] on button "Save Settings" at bounding box center [1504, 395] width 99 height 35
click at [573, 101] on div "Peaks Intermountain Denver (SCL Health)" at bounding box center [711, 104] width 989 height 40
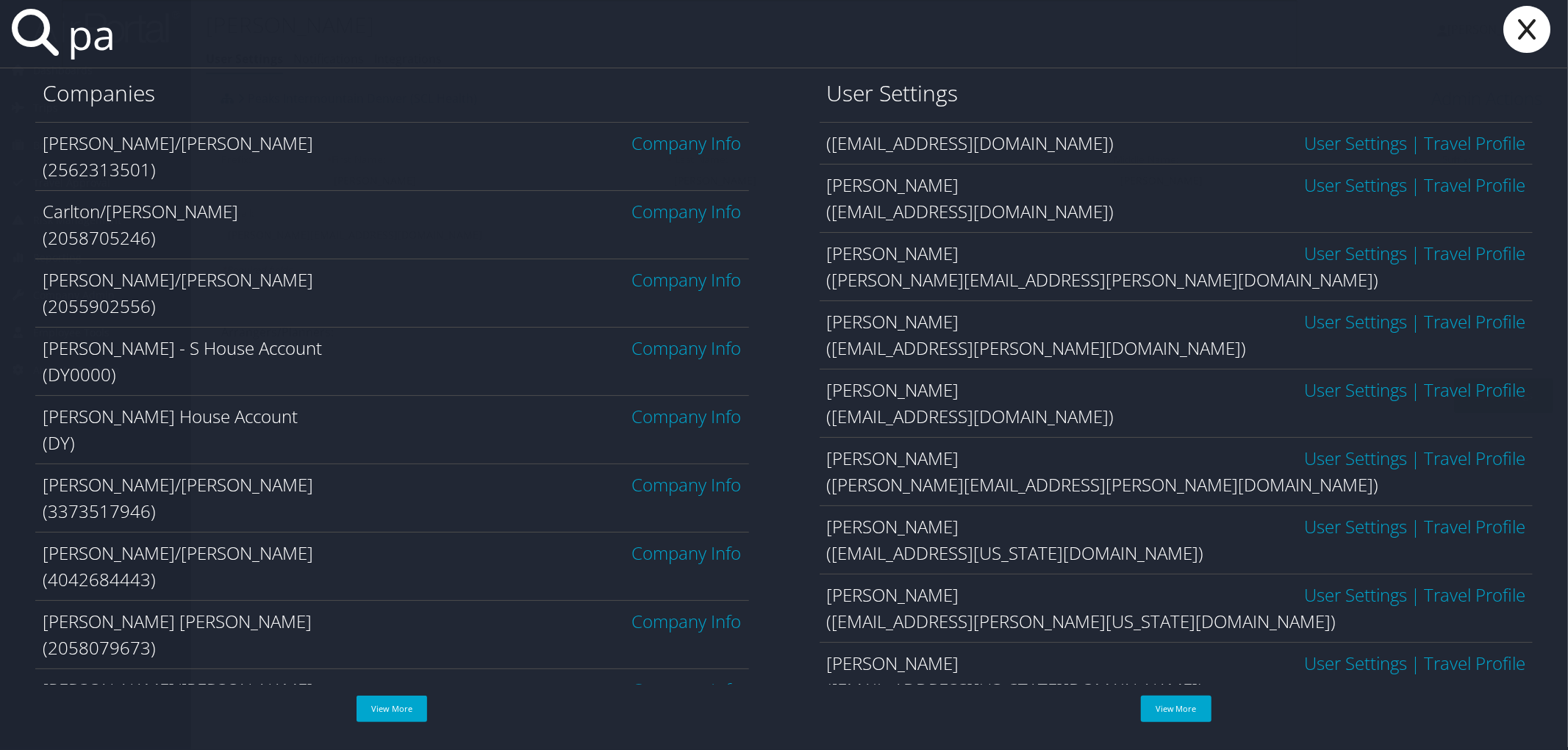
type input "p"
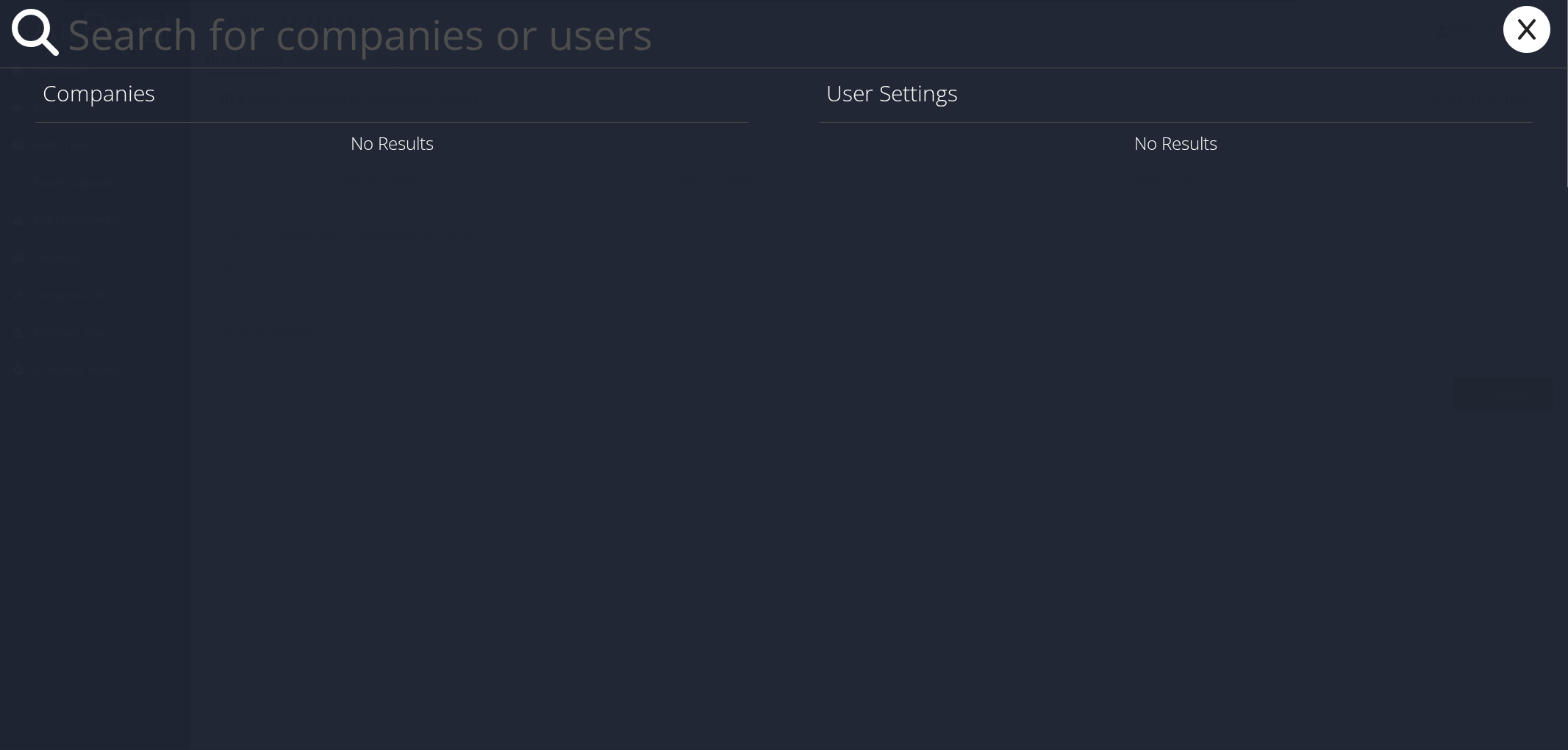
click at [1526, 33] on icon at bounding box center [1526, 30] width 58 height 47
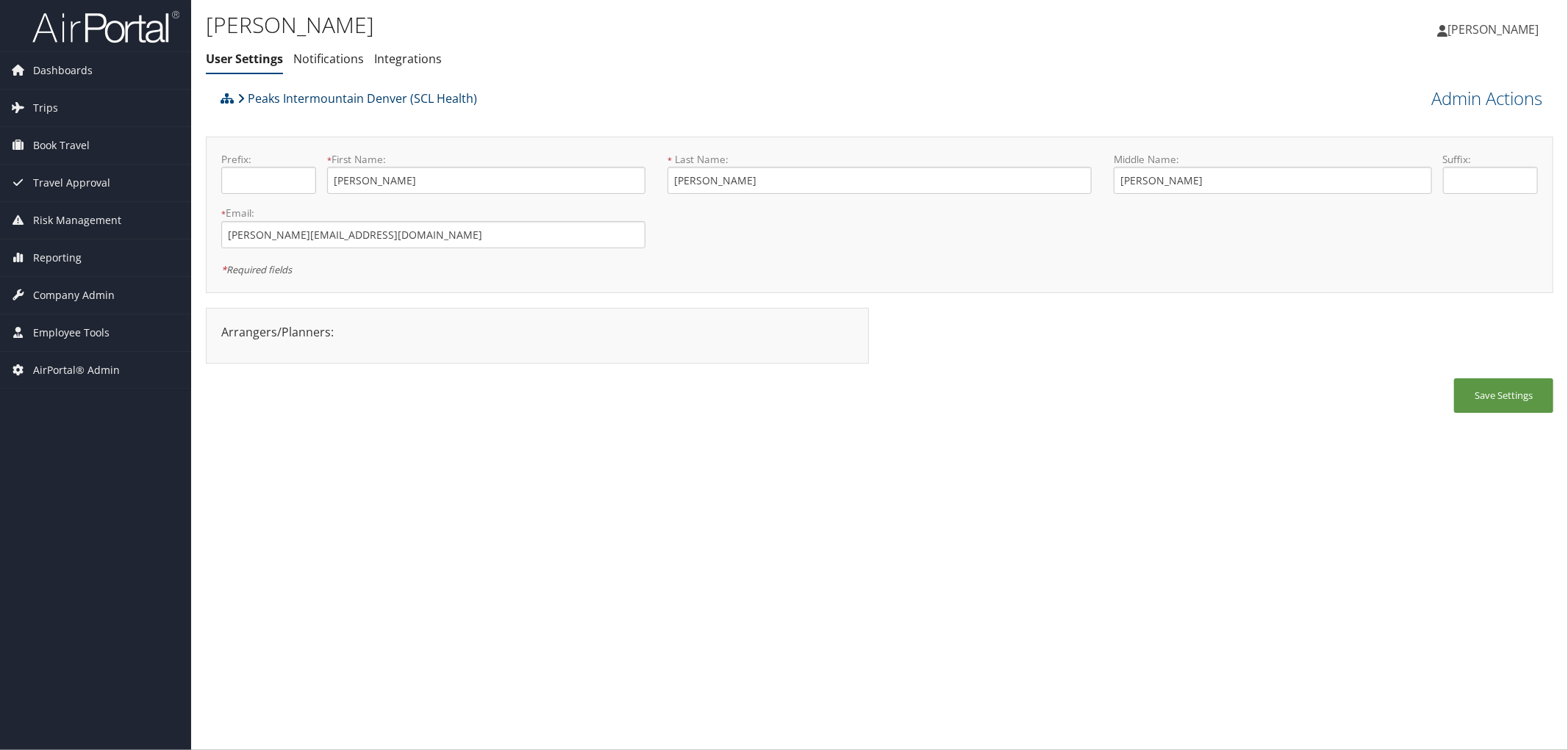
click at [273, 96] on link "Peaks Intermountain Denver (SCL Health)" at bounding box center [357, 99] width 239 height 30
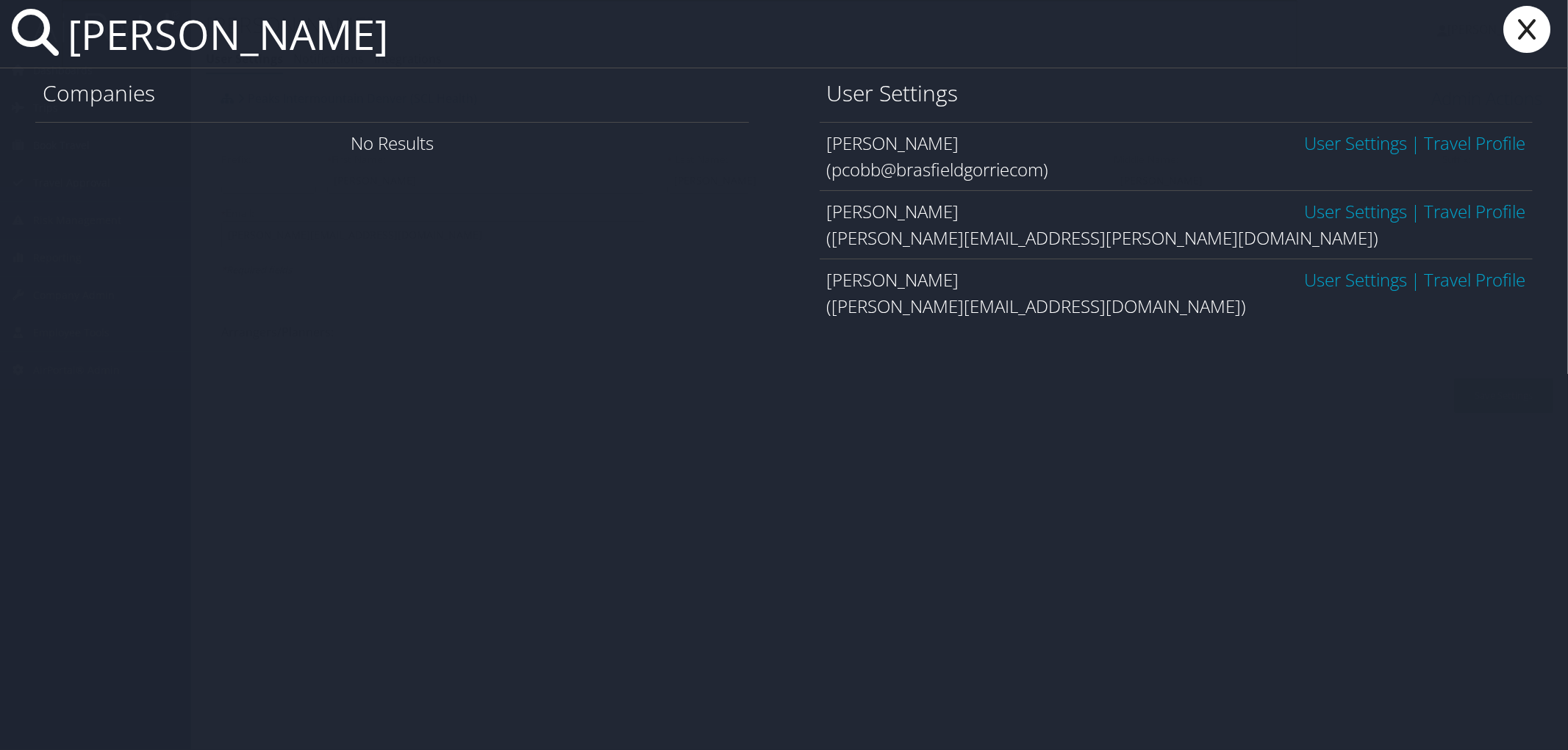
type input "[PERSON_NAME]"
click at [1325, 280] on link "User Settings" at bounding box center [1355, 280] width 103 height 25
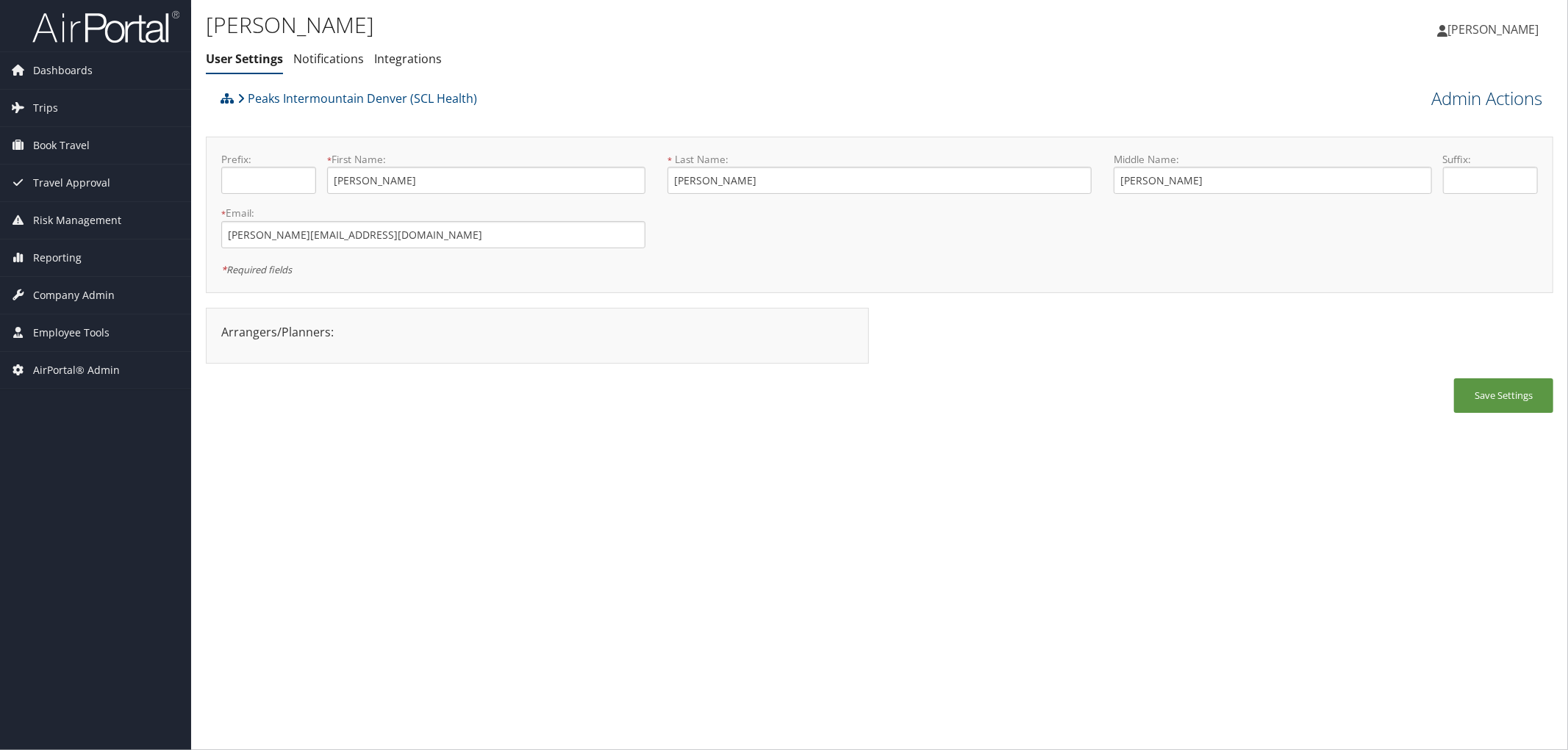
click at [1484, 92] on link "Admin Actions" at bounding box center [1487, 98] width 111 height 25
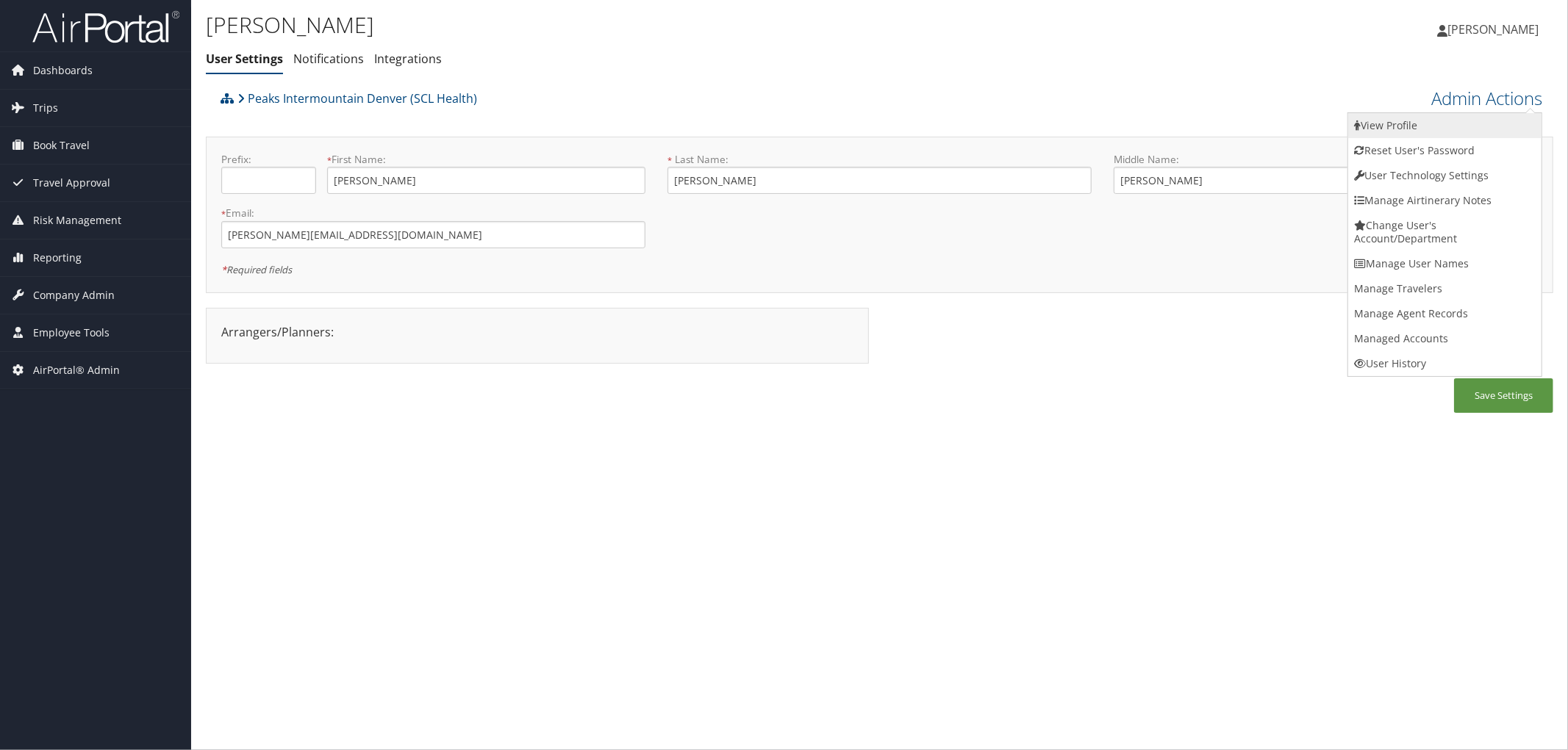
click at [1387, 119] on link "View Profile" at bounding box center [1445, 125] width 194 height 25
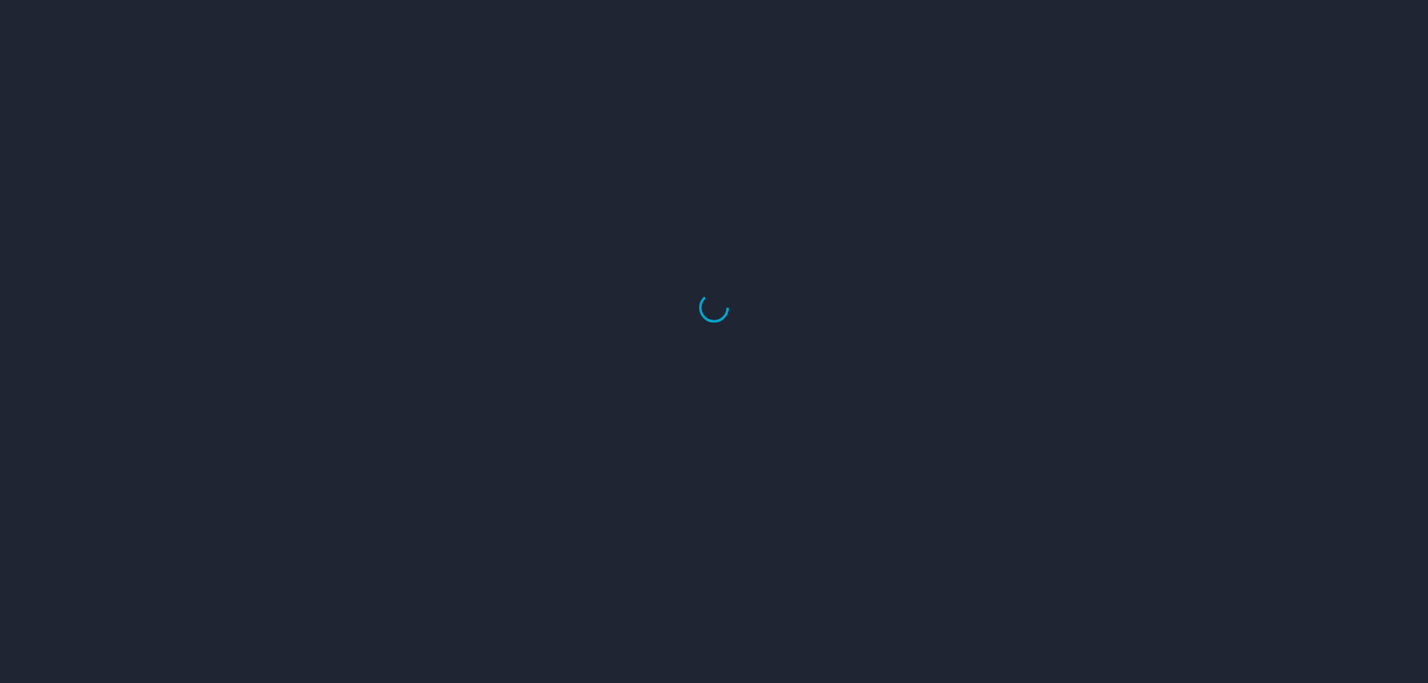
select select "US"
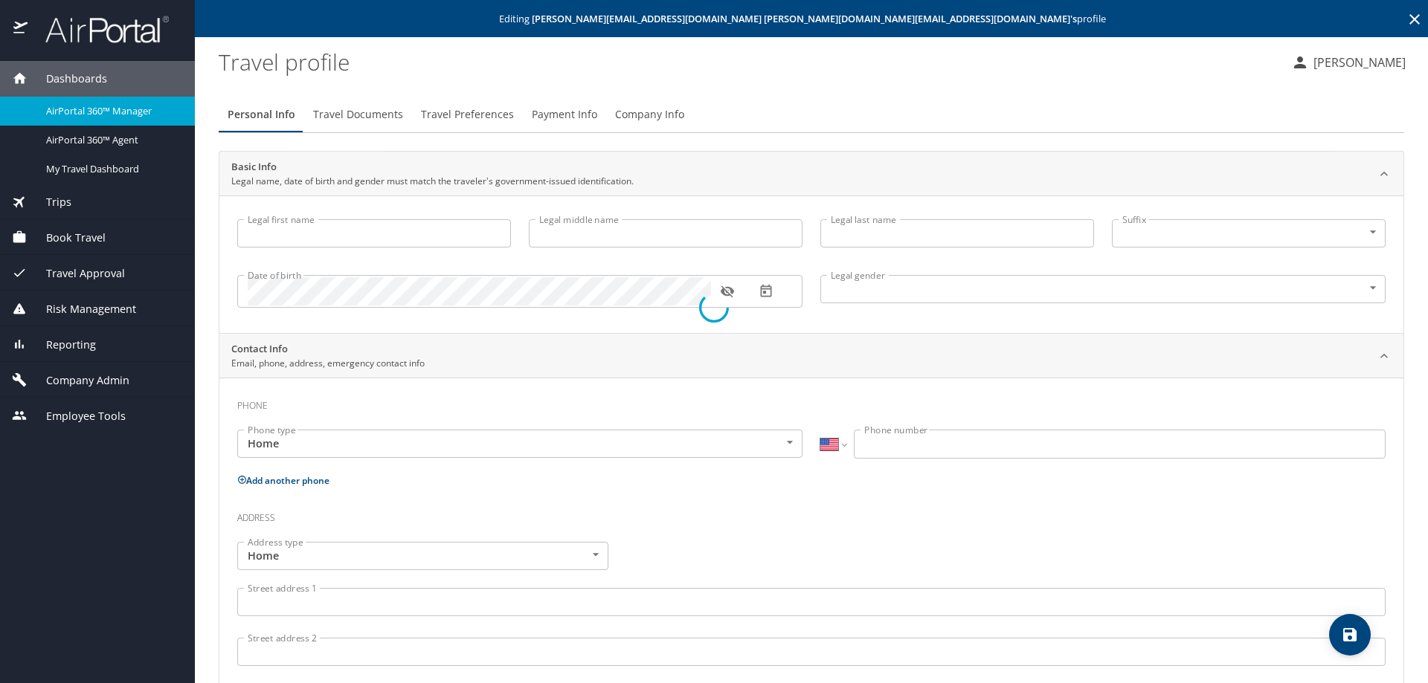
type input "[PERSON_NAME][EMAIL_ADDRESS][DOMAIN_NAME]"
type input "Undisclosed"
select select "US"
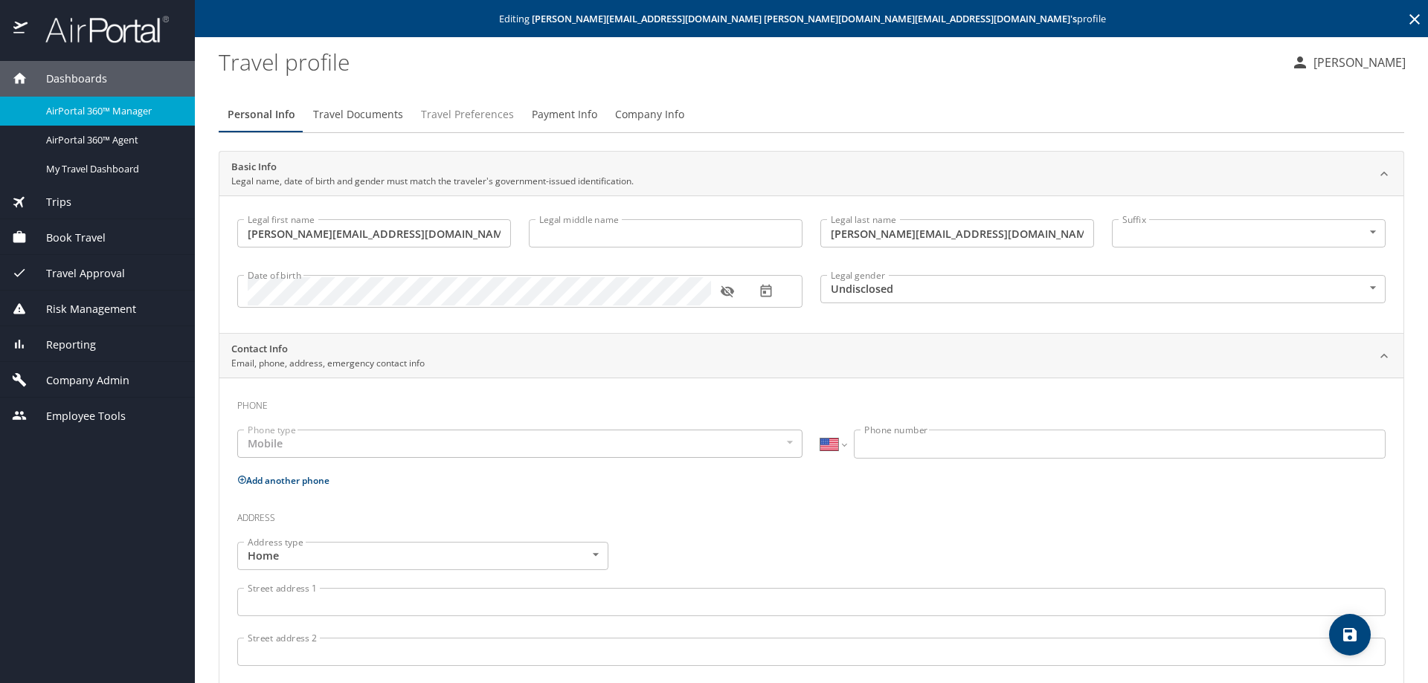
click at [486, 114] on span "Travel Preferences" at bounding box center [467, 115] width 93 height 19
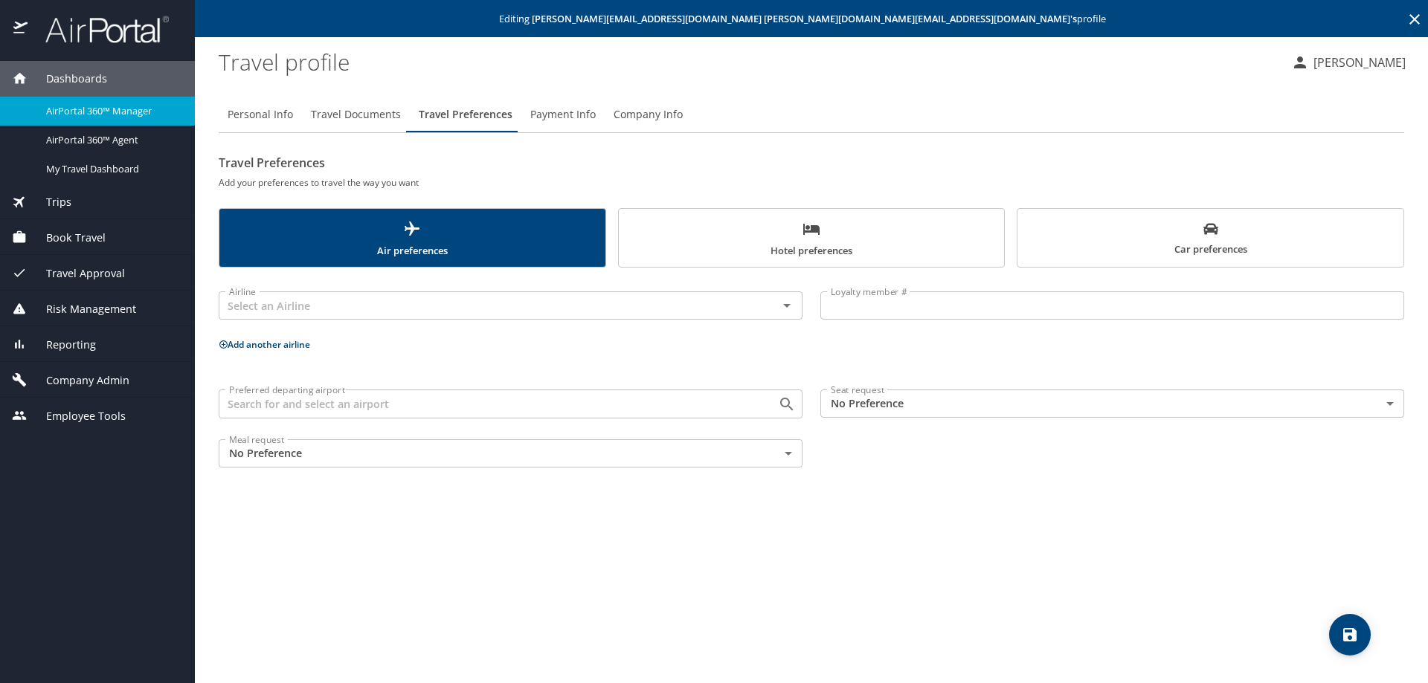
click at [1417, 15] on icon at bounding box center [1415, 19] width 18 height 18
drag, startPoint x: 1414, startPoint y: 13, endPoint x: 1388, endPoint y: 21, distance: 26.4
click at [1414, 13] on icon at bounding box center [1415, 19] width 18 height 18
click at [1411, 21] on icon at bounding box center [1415, 19] width 18 height 18
click at [103, 381] on span "Company Admin" at bounding box center [79, 381] width 102 height 16
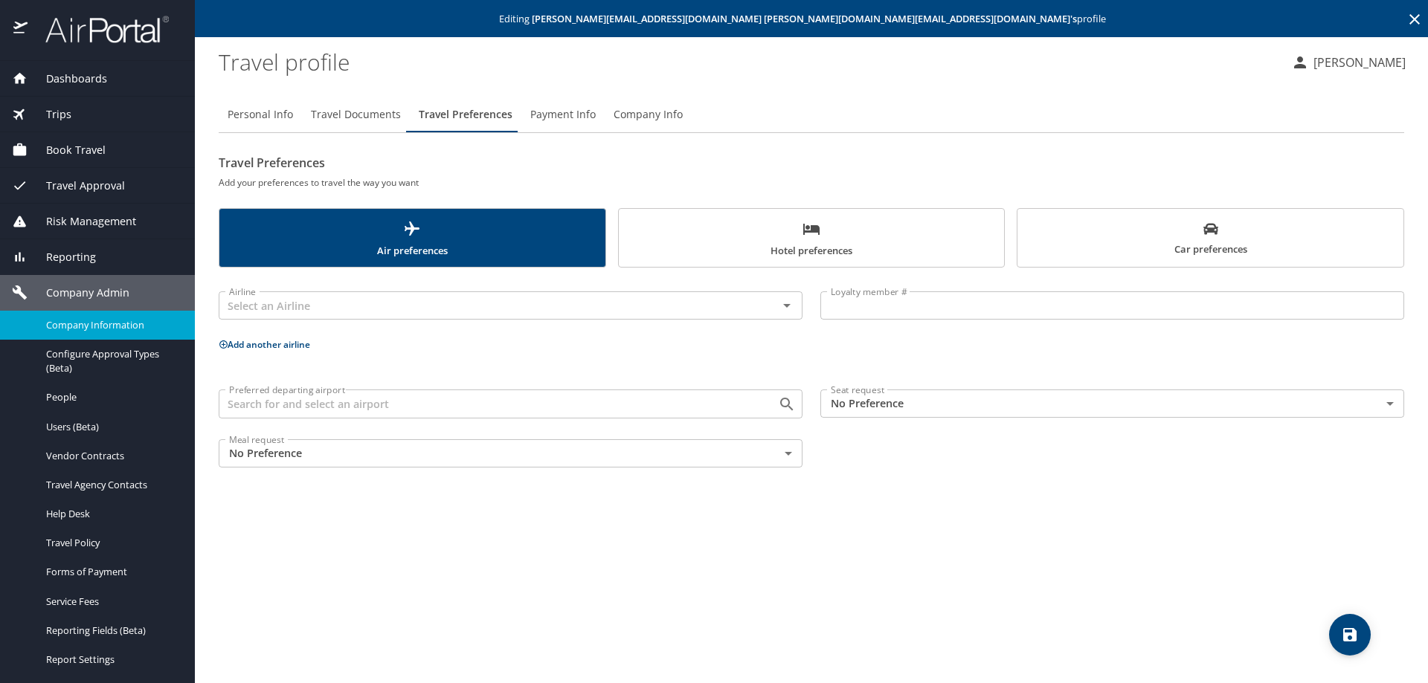
click at [79, 329] on span "Company Information" at bounding box center [111, 325] width 131 height 14
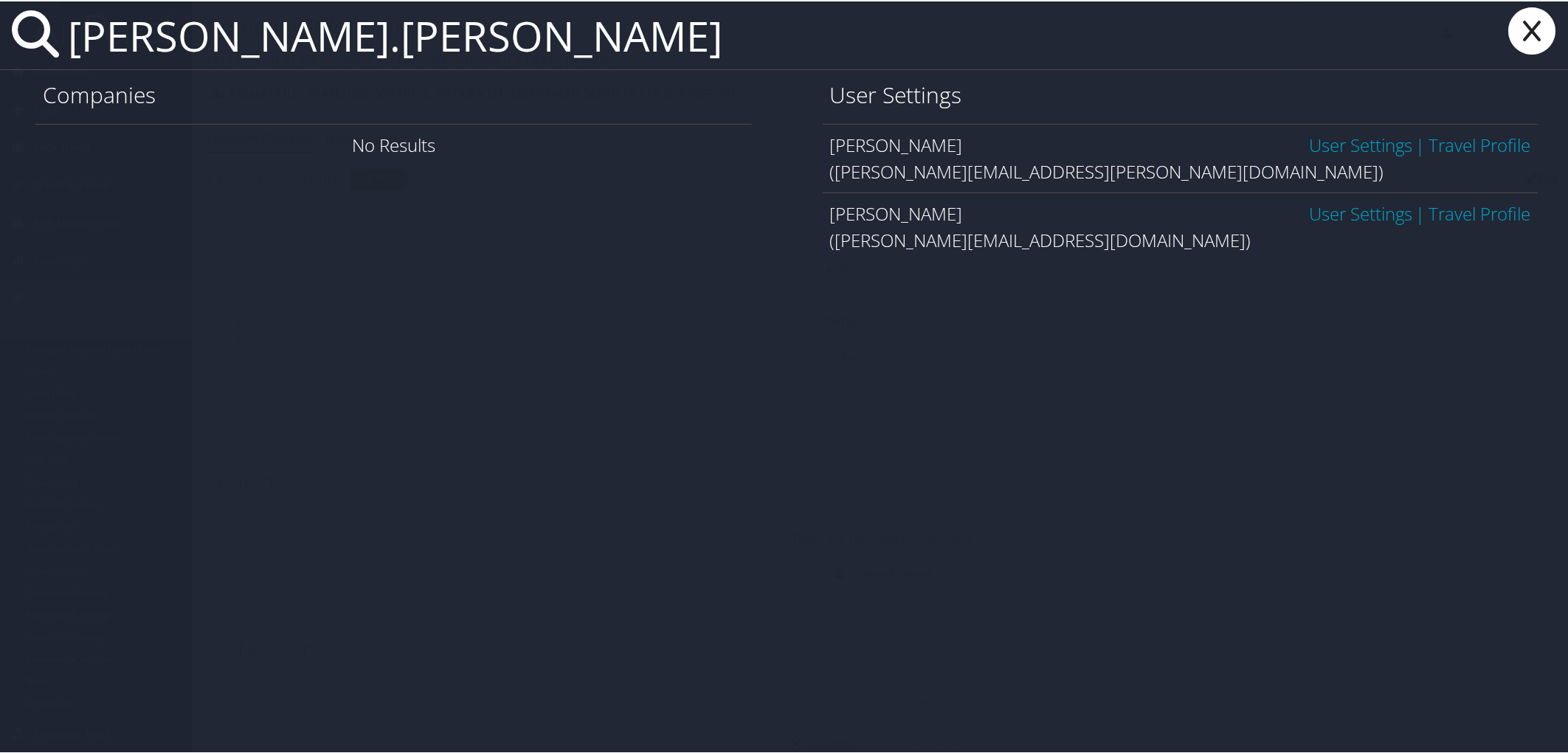
type input "patrick.cobb"
click at [1309, 208] on link "User Settings" at bounding box center [1361, 212] width 103 height 25
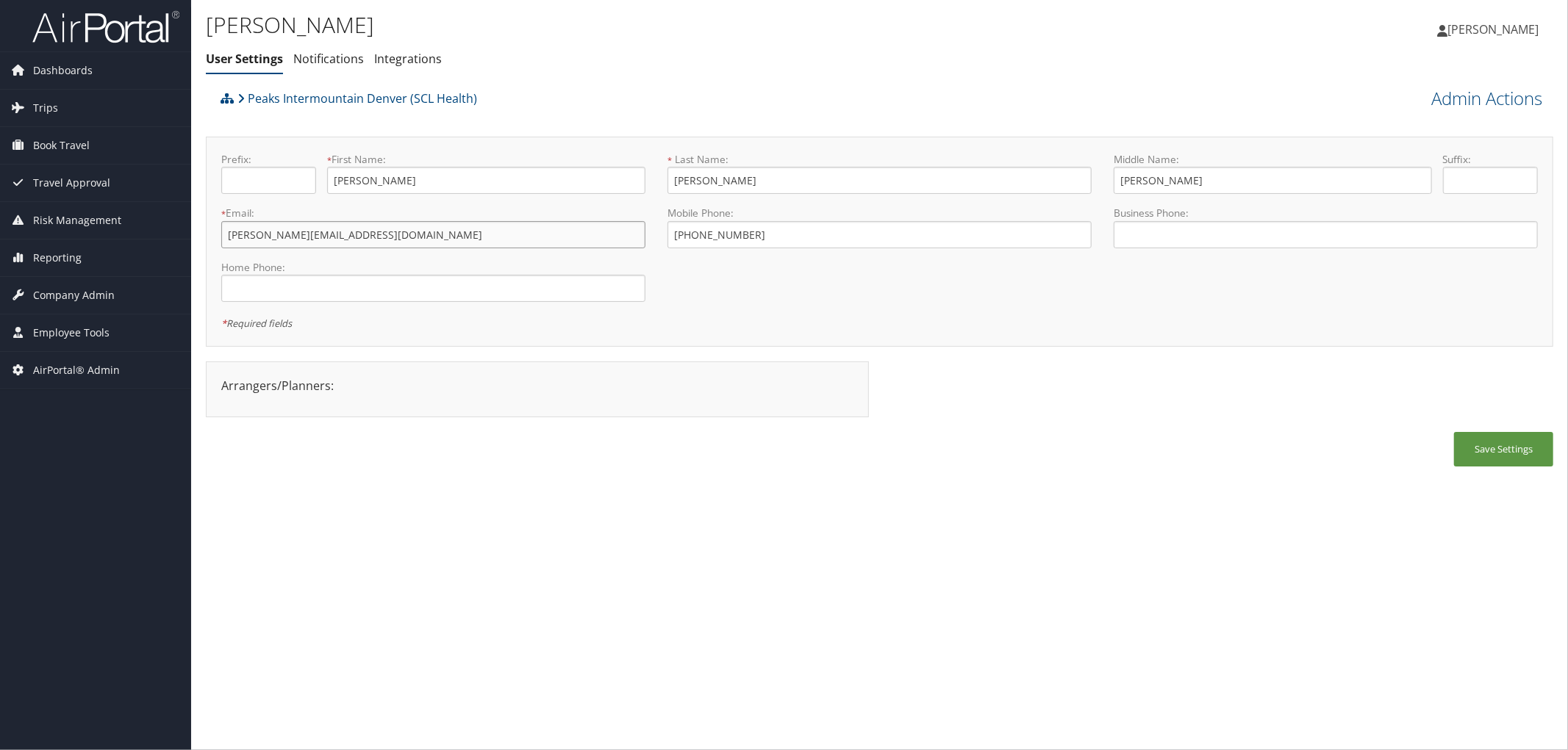
click at [290, 231] on input "[PERSON_NAME][EMAIL_ADDRESS][DOMAIN_NAME]" at bounding box center [433, 235] width 424 height 28
type input "patrick.cobb@imail2.org"
click at [1498, 105] on link "Admin Actions" at bounding box center [1487, 98] width 111 height 25
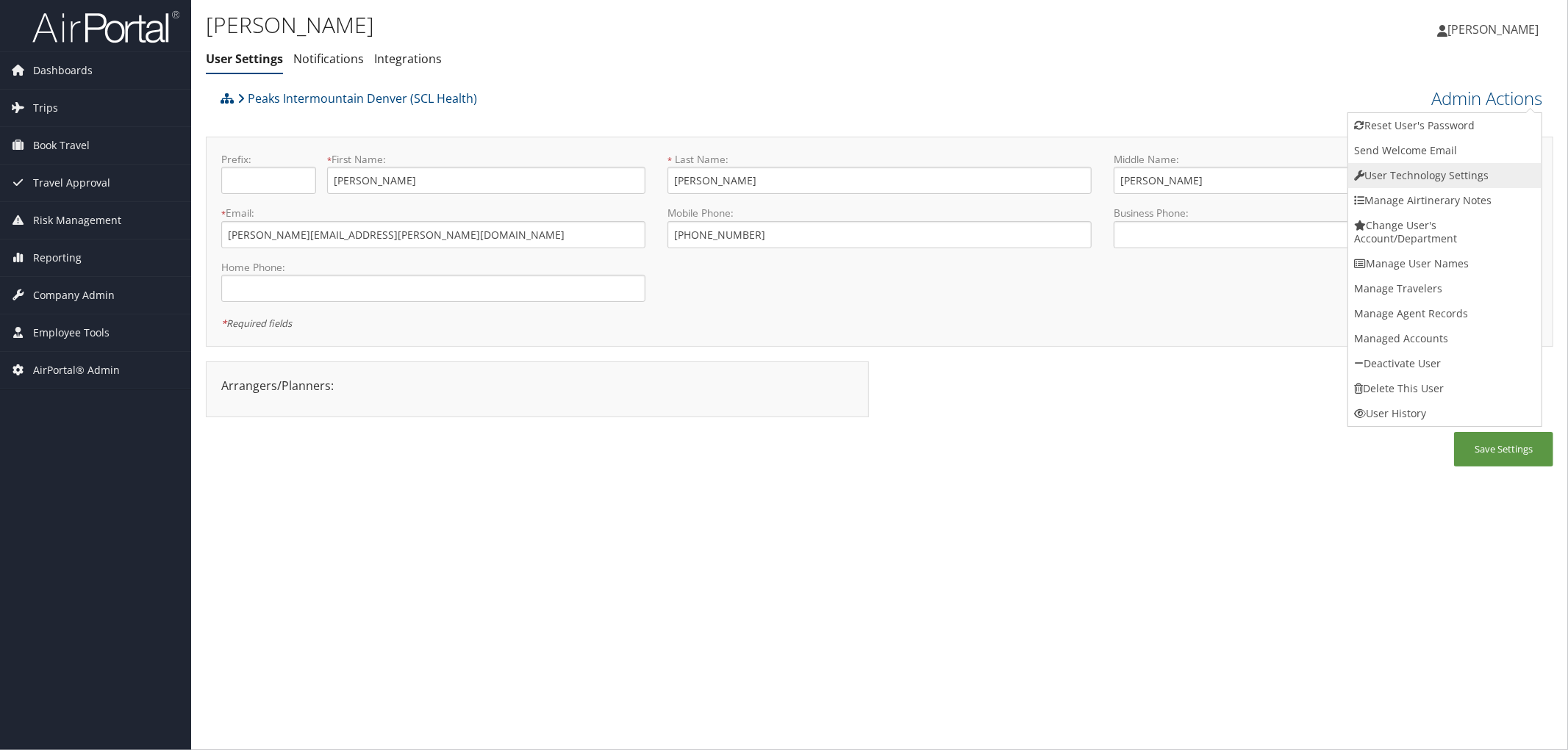
click at [1441, 174] on link "User Technology Settings" at bounding box center [1445, 175] width 194 height 25
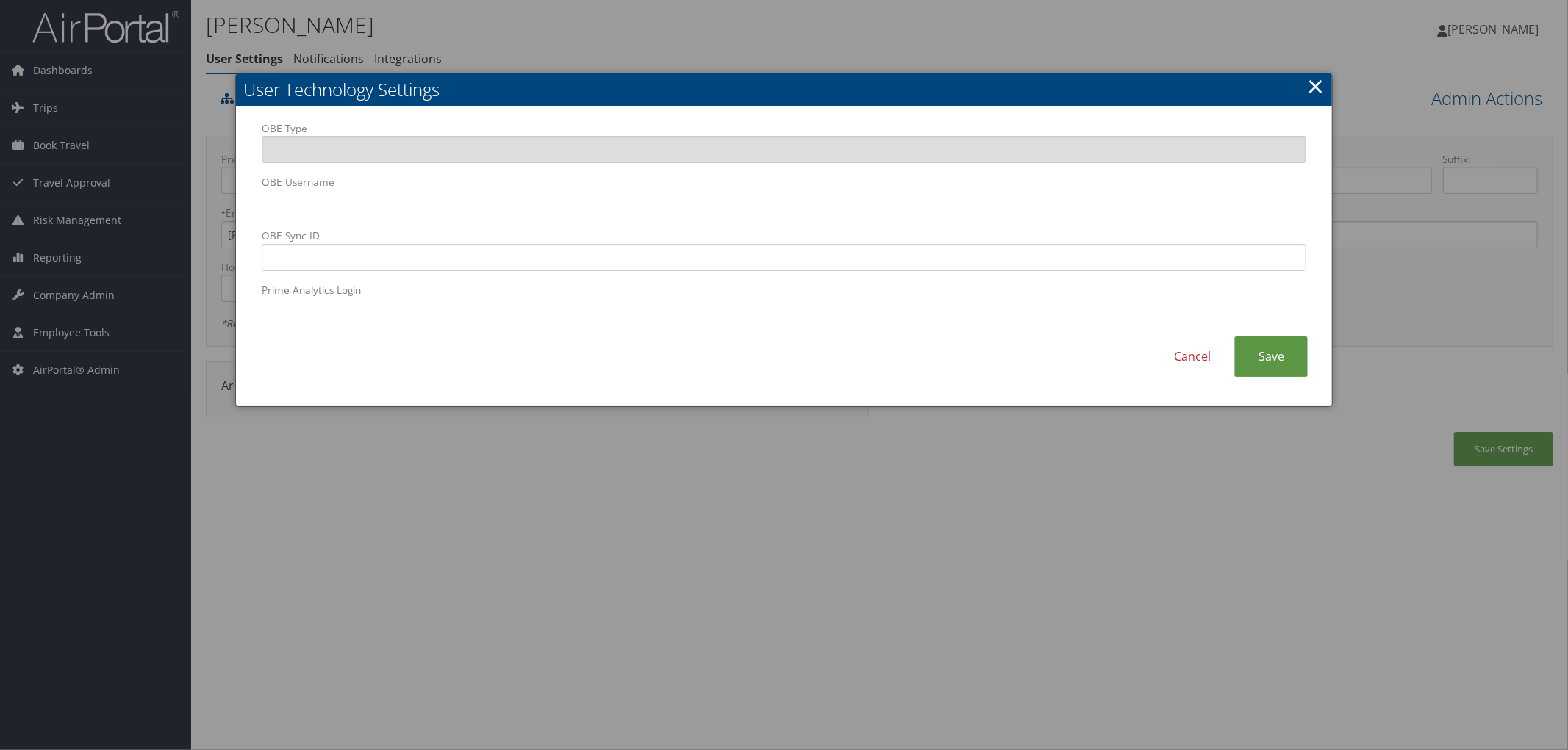
click at [11, 203] on body "Menu Dashboards ► AirPortal 360™ (Manager) AirPortal 360™ (Agent) My Travel Das…" at bounding box center [784, 375] width 1568 height 750
click at [1284, 358] on link "Save" at bounding box center [1271, 357] width 73 height 41
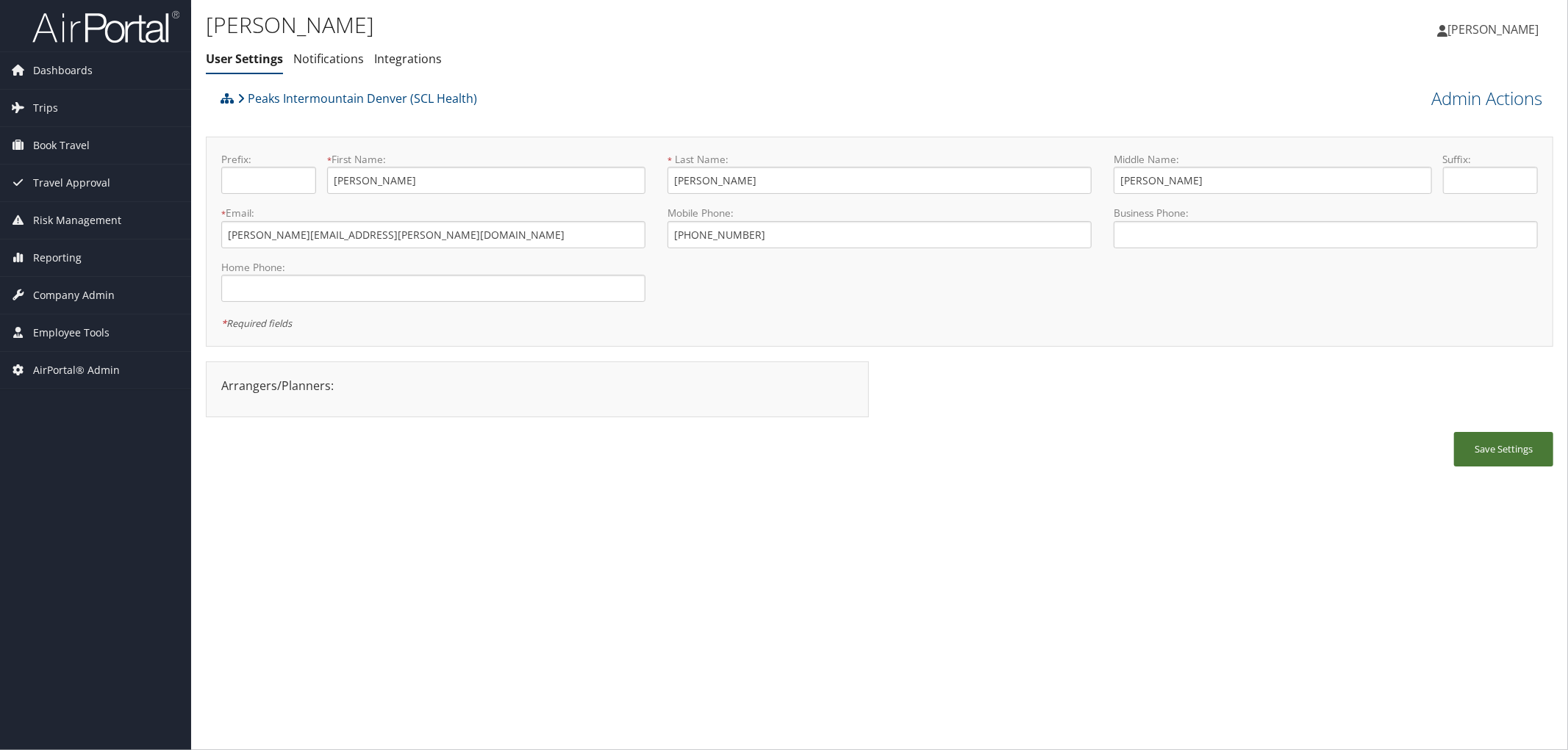
click at [1471, 449] on button "Save Settings" at bounding box center [1504, 449] width 99 height 35
click at [1443, 92] on link "Admin Actions" at bounding box center [1487, 98] width 111 height 25
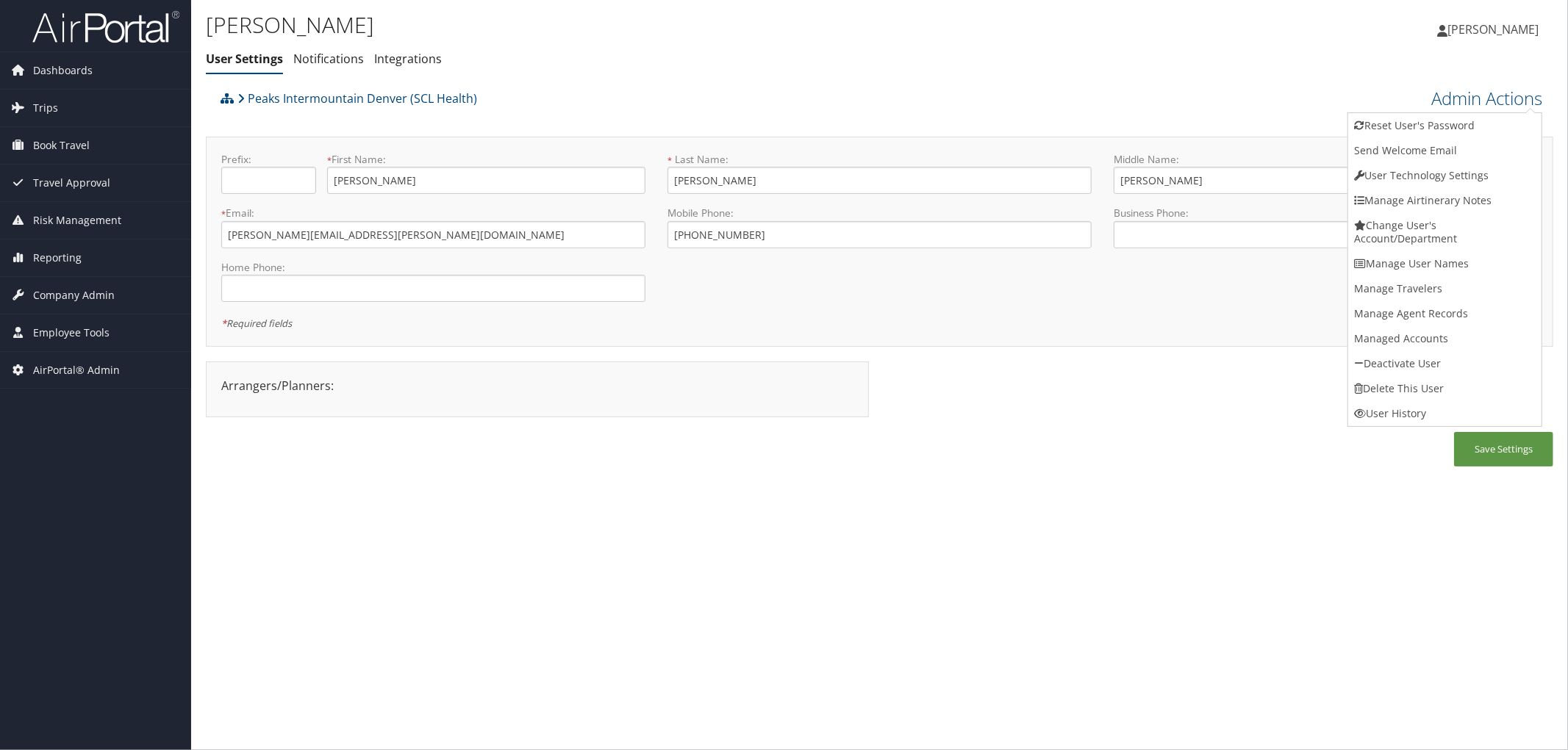
click at [281, 39] on h1 "[PERSON_NAME]" at bounding box center [654, 25] width 899 height 31
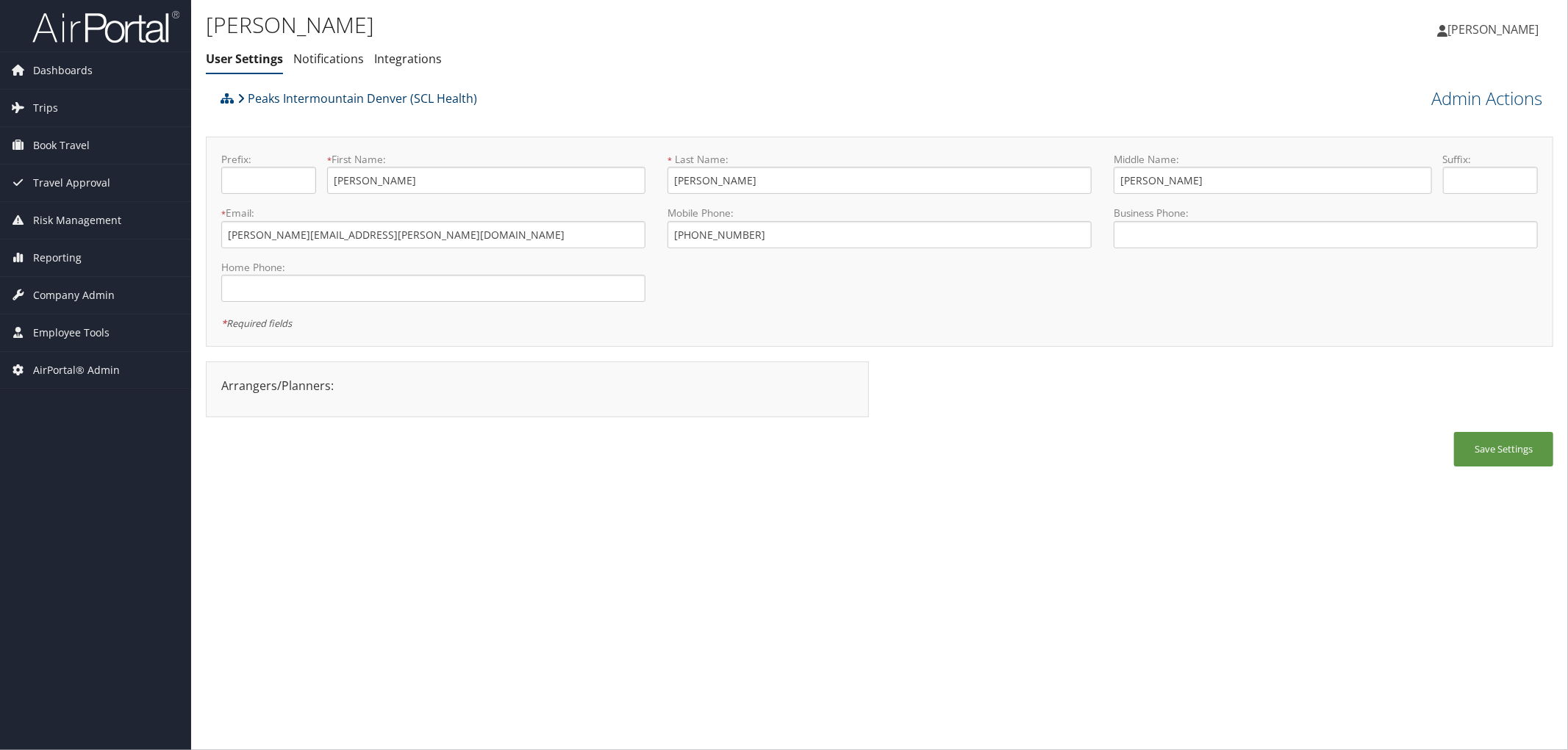
click at [296, 104] on link "Peaks Intermountain Denver (SCL Health)" at bounding box center [357, 99] width 239 height 30
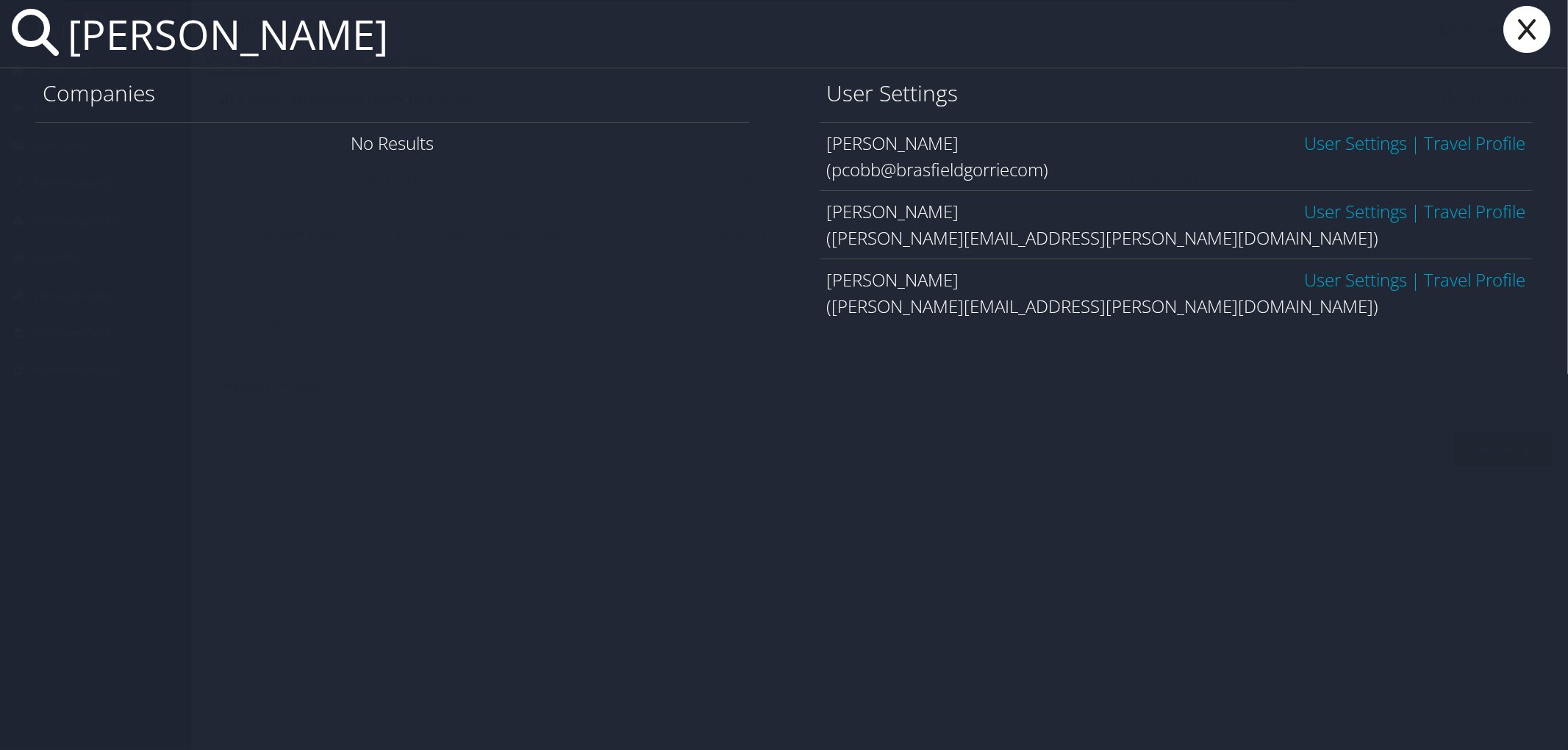
type input "patrick cobb"
click at [1341, 209] on link "User Settings" at bounding box center [1355, 211] width 103 height 25
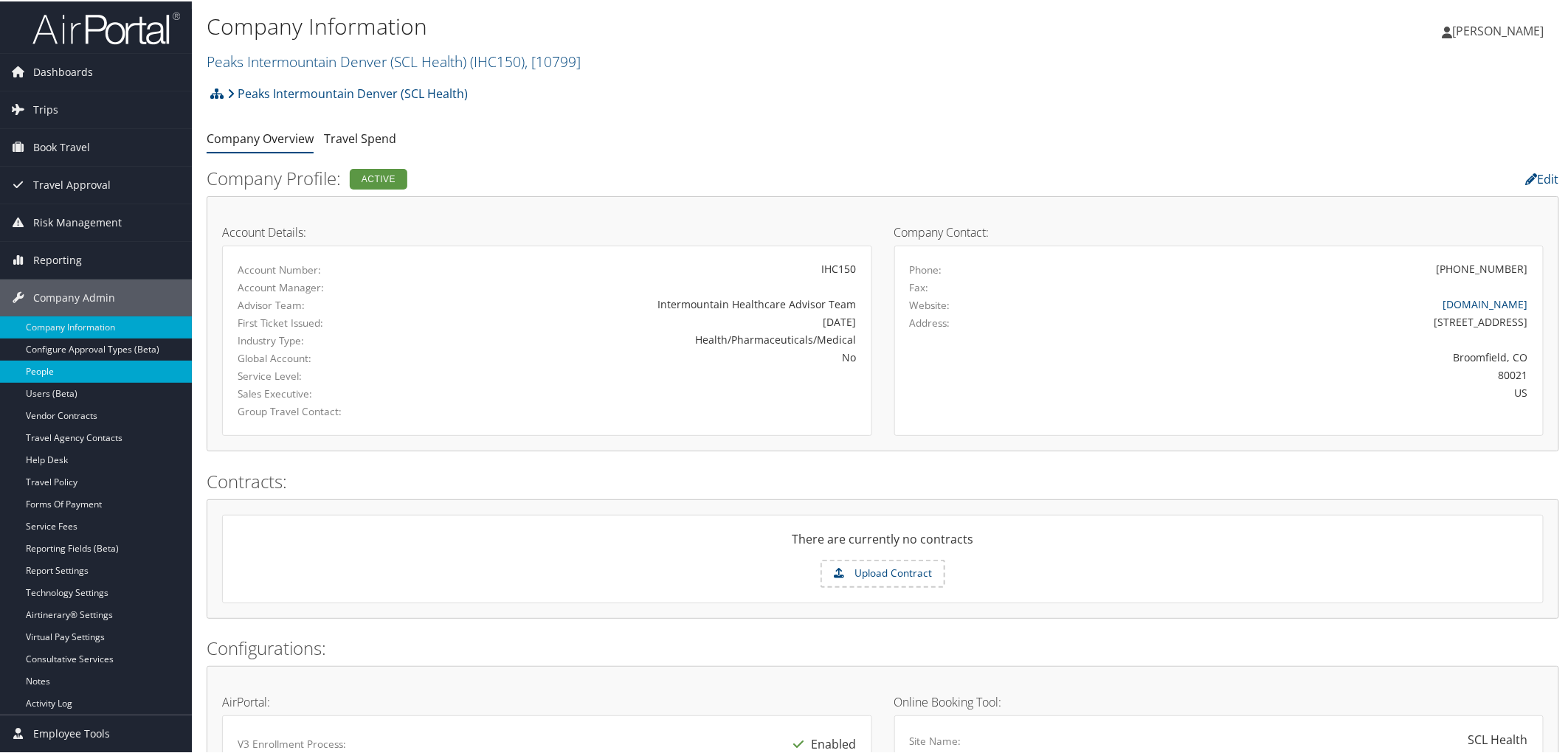
click at [54, 373] on link "People" at bounding box center [95, 370] width 192 height 22
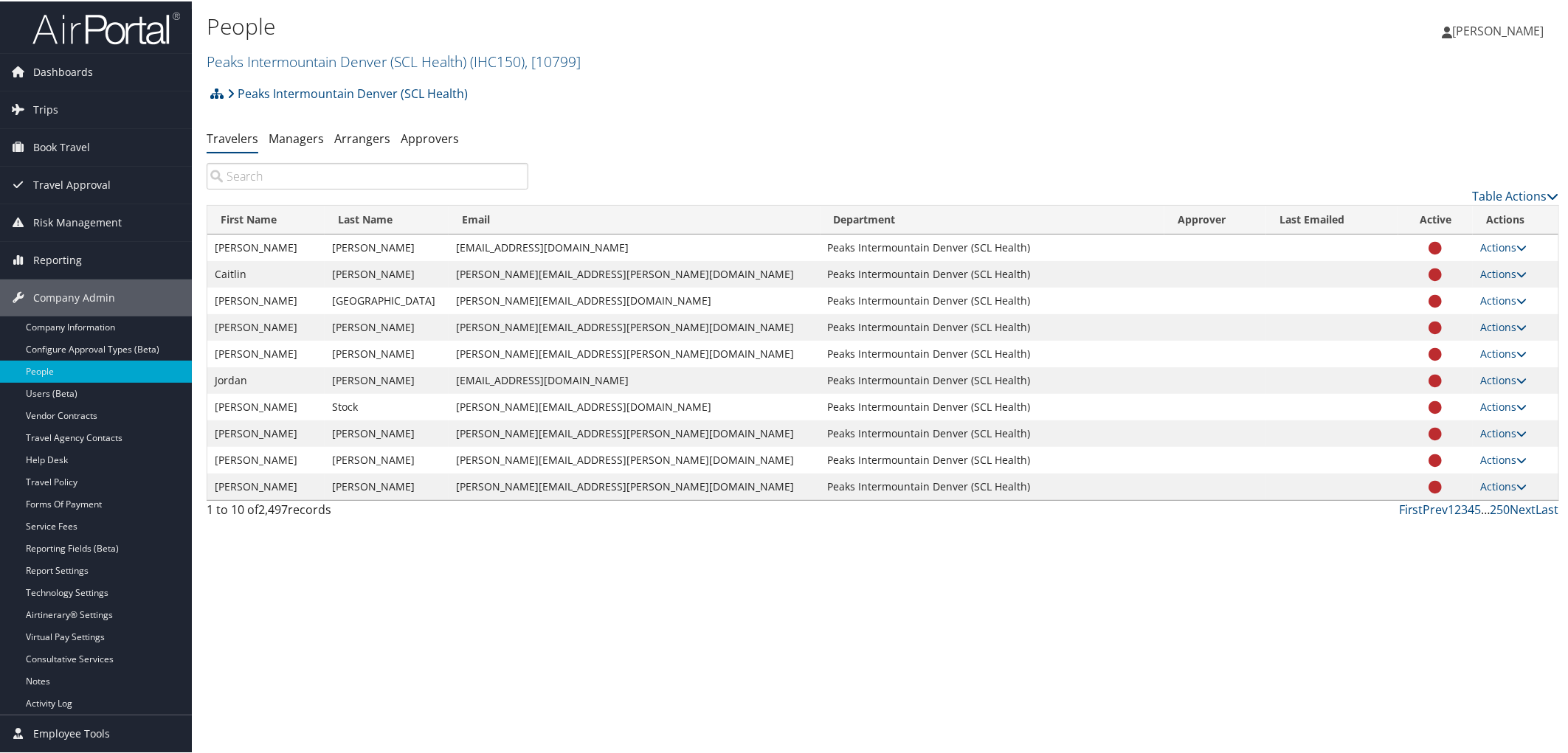
click at [327, 183] on input "search" at bounding box center [367, 175] width 322 height 27
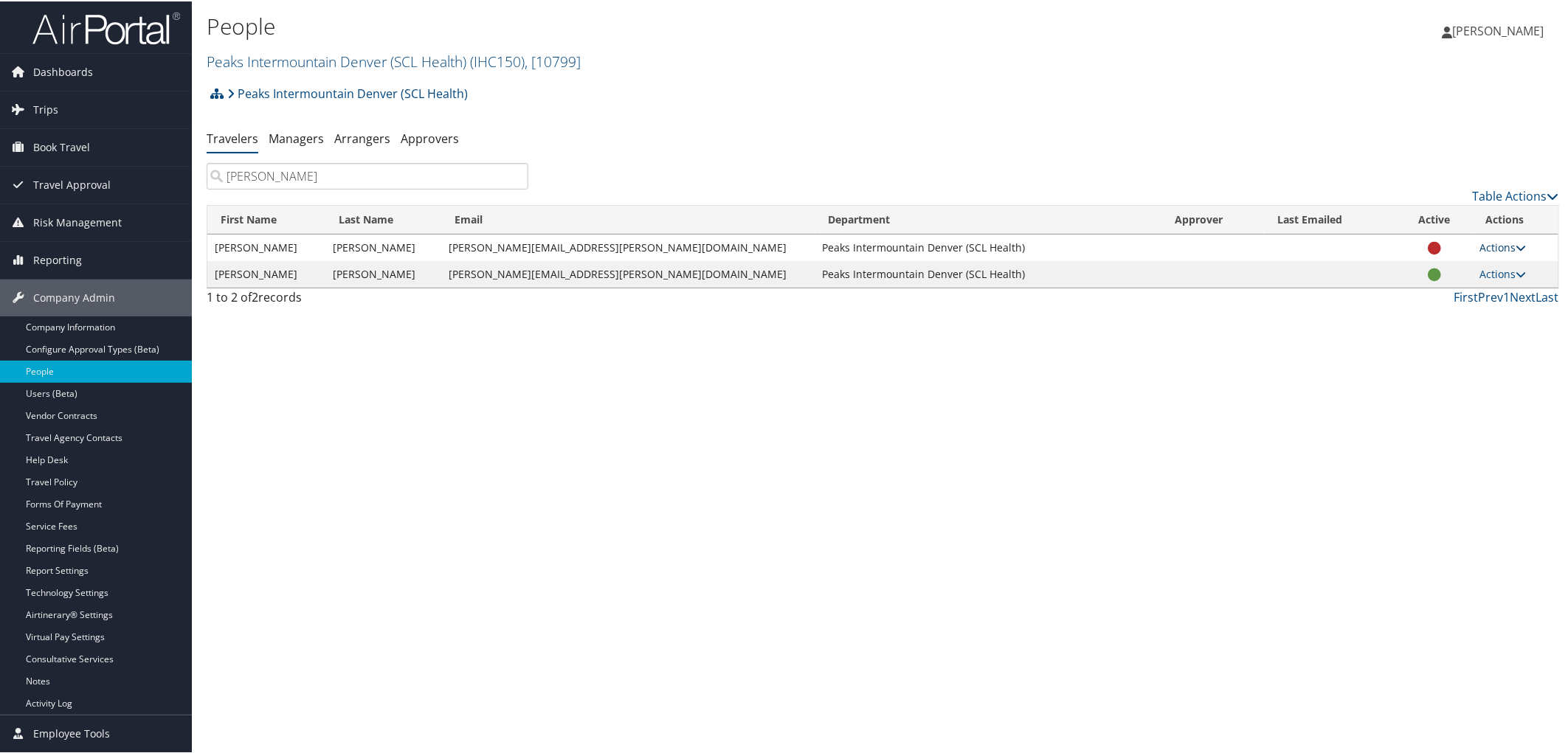
type input "cobb"
click at [1480, 247] on link "Actions" at bounding box center [1503, 246] width 47 height 14
click at [1412, 287] on link "View Profile" at bounding box center [1434, 293] width 150 height 25
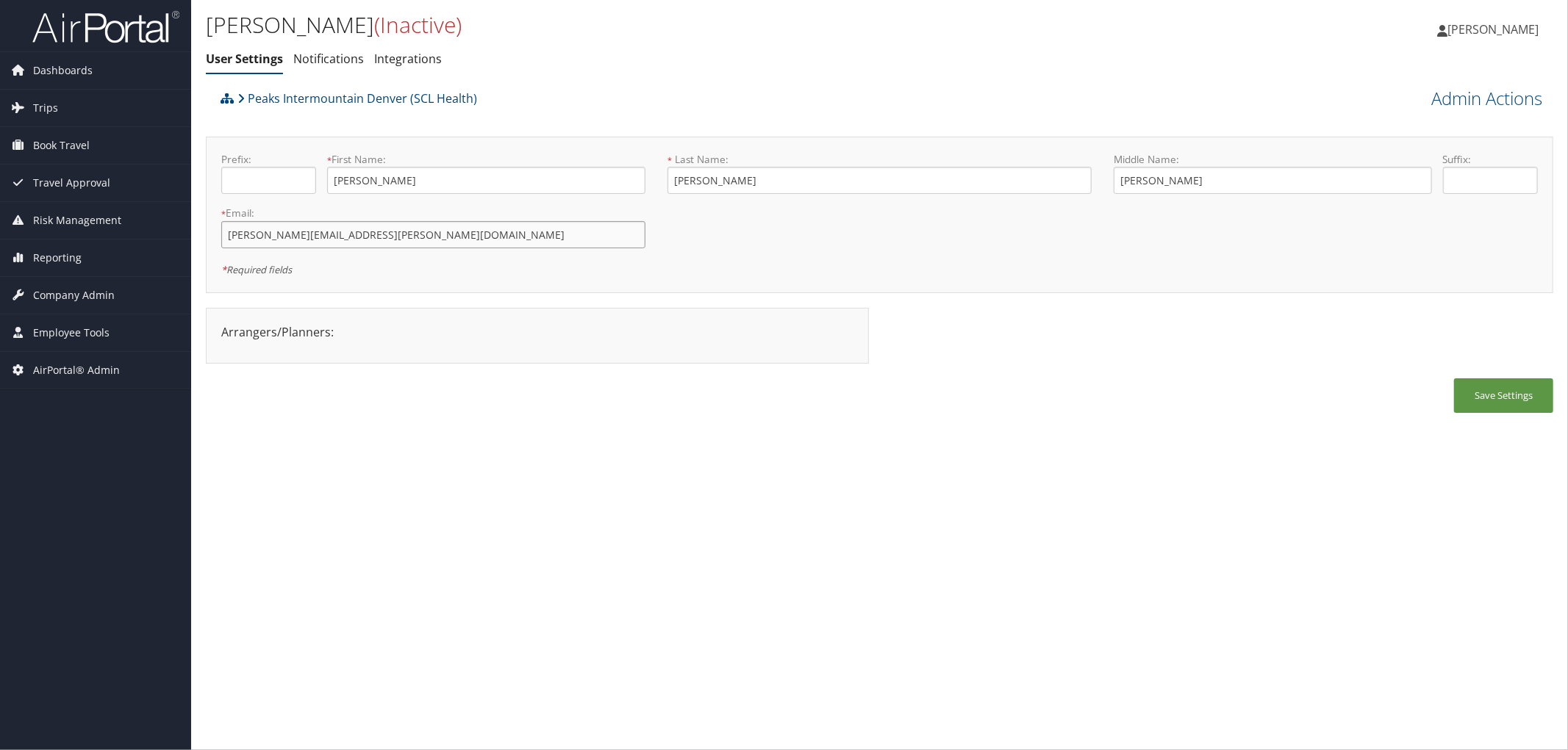
click at [288, 236] on input "[PERSON_NAME][EMAIL_ADDRESS][PERSON_NAME][DOMAIN_NAME]" at bounding box center [433, 235] width 424 height 28
drag, startPoint x: 354, startPoint y: 236, endPoint x: 204, endPoint y: 238, distance: 150.0
click at [204, 238] on div "[PERSON_NAME] (Inactive) User Settings Notifications Integrations User Settings…" at bounding box center [879, 375] width 1377 height 750
type input "[PERSON_NAME][EMAIL_ADDRESS][DOMAIN_NAME]"
click at [1455, 96] on link "Admin Actions" at bounding box center [1487, 98] width 111 height 25
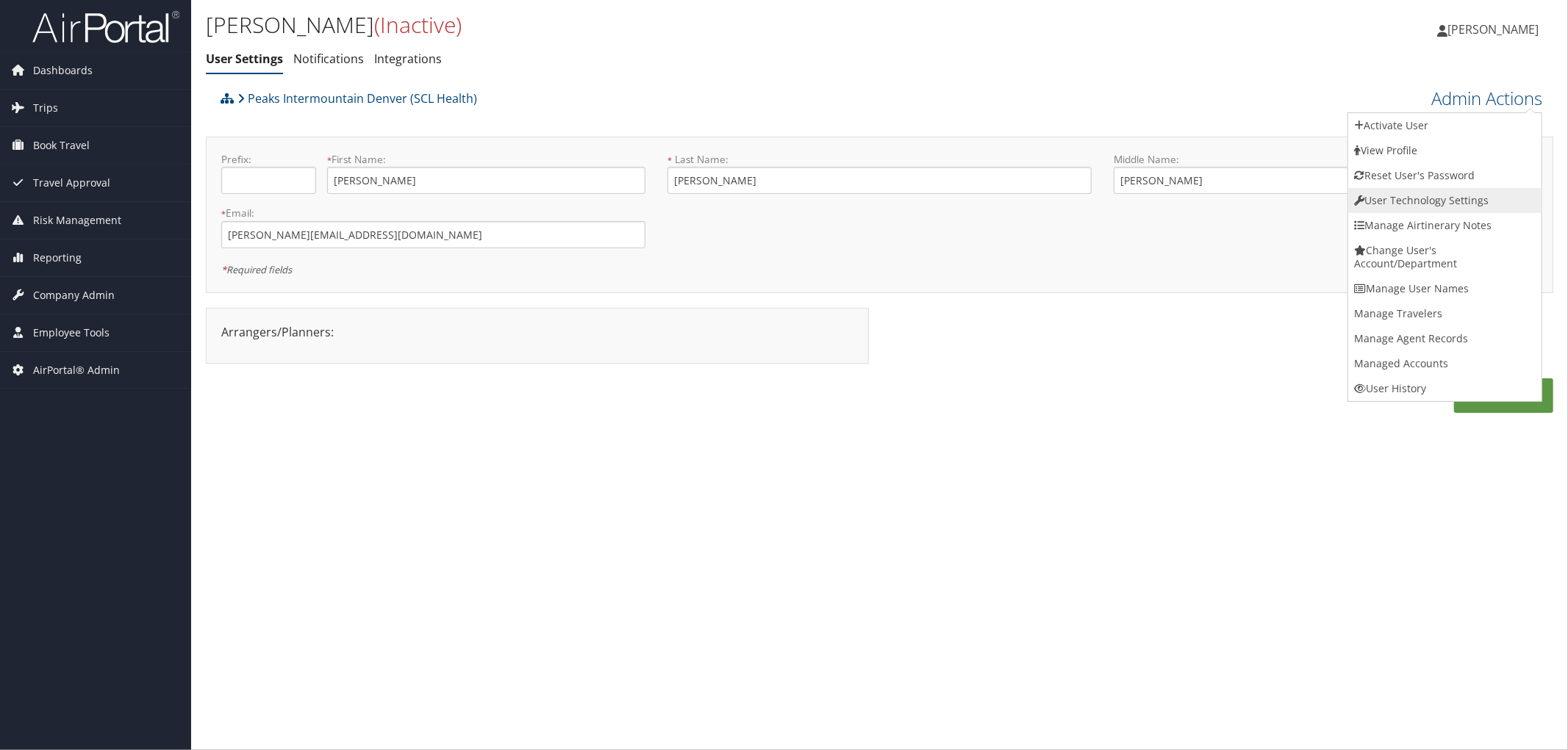
click at [1383, 193] on link "User Technology Settings" at bounding box center [1445, 200] width 194 height 25
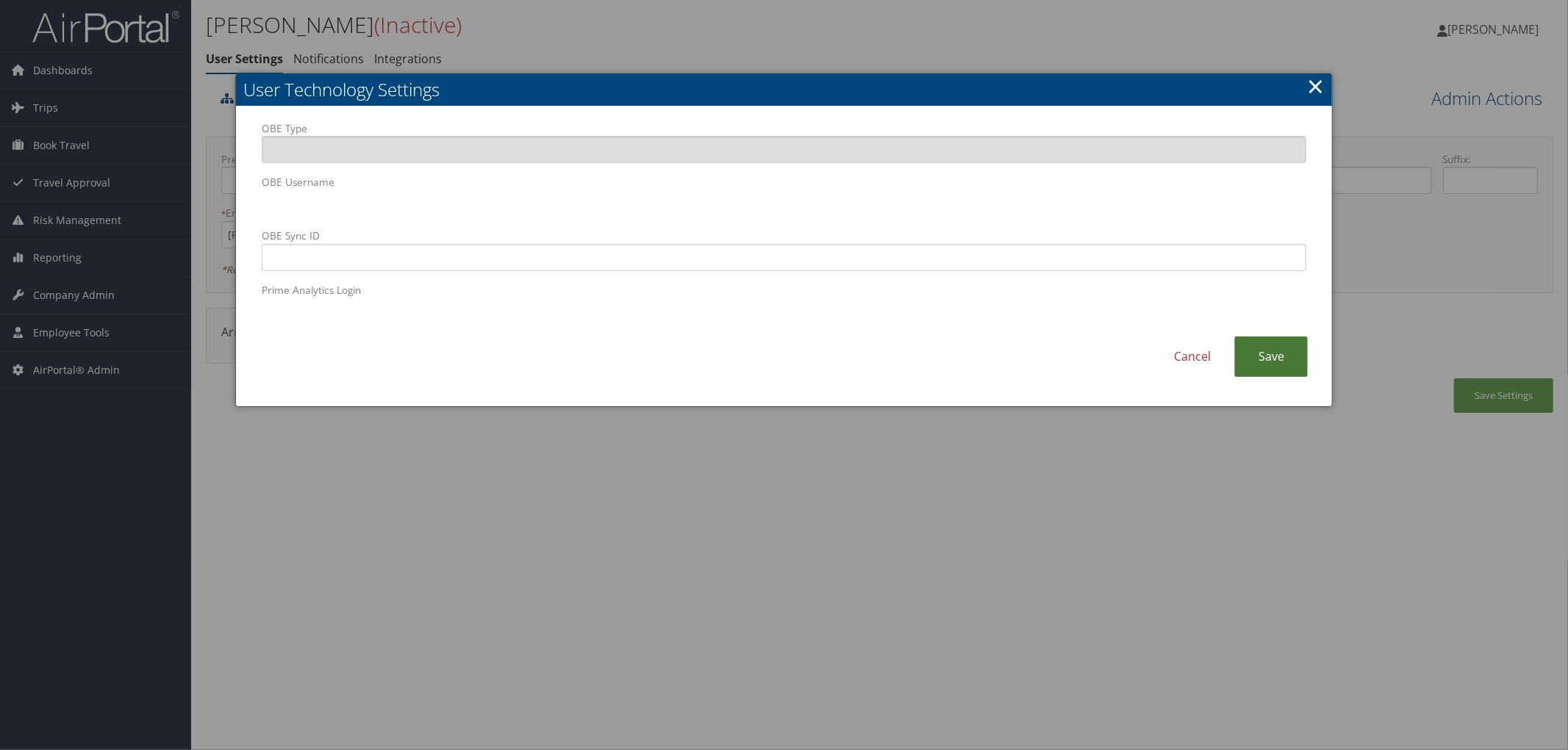
click at [1272, 361] on link "Save" at bounding box center [1271, 357] width 73 height 41
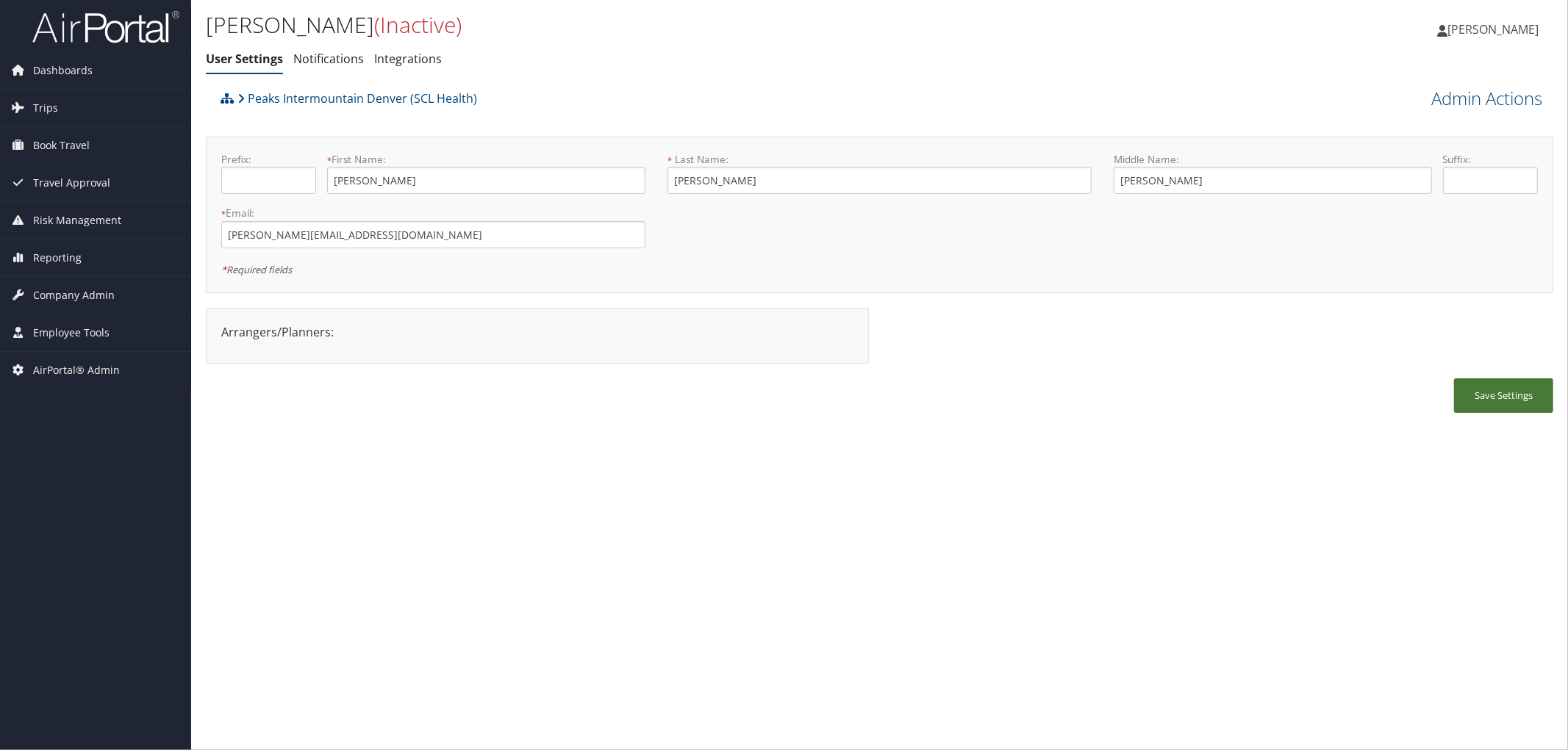
click at [1478, 401] on button "Save Settings" at bounding box center [1504, 395] width 99 height 35
